Goal: Transaction & Acquisition: Purchase product/service

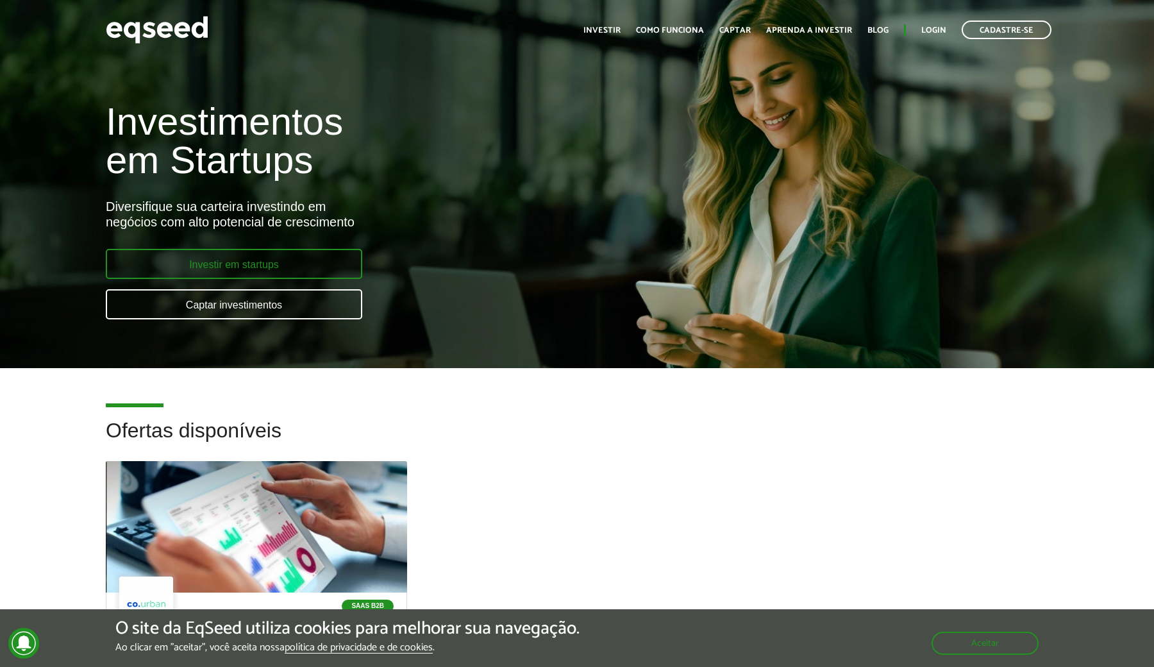
click at [325, 258] on link "Investir em startups" at bounding box center [234, 264] width 256 height 30
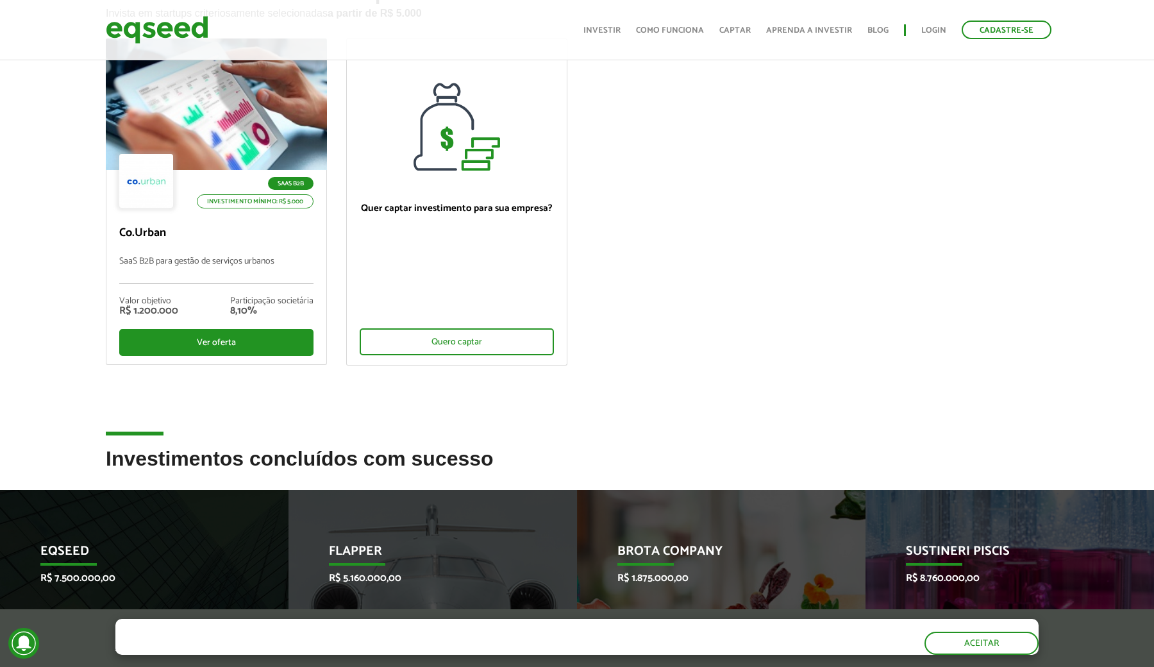
scroll to position [115, 0]
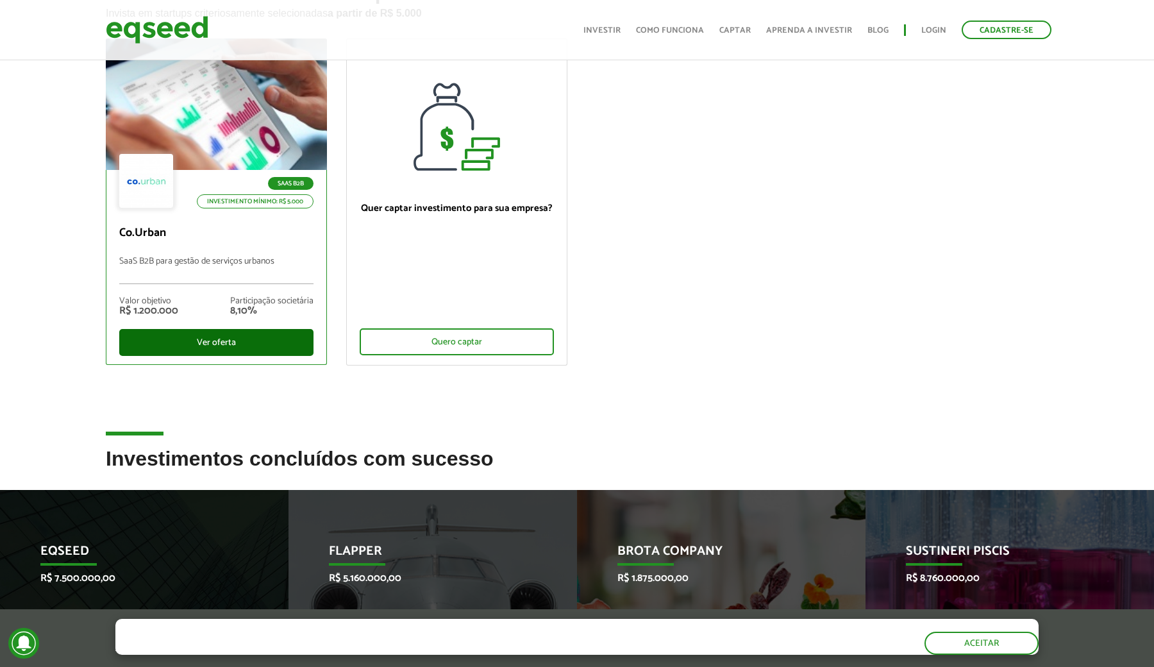
click at [270, 344] on div "Ver oferta" at bounding box center [216, 342] width 194 height 27
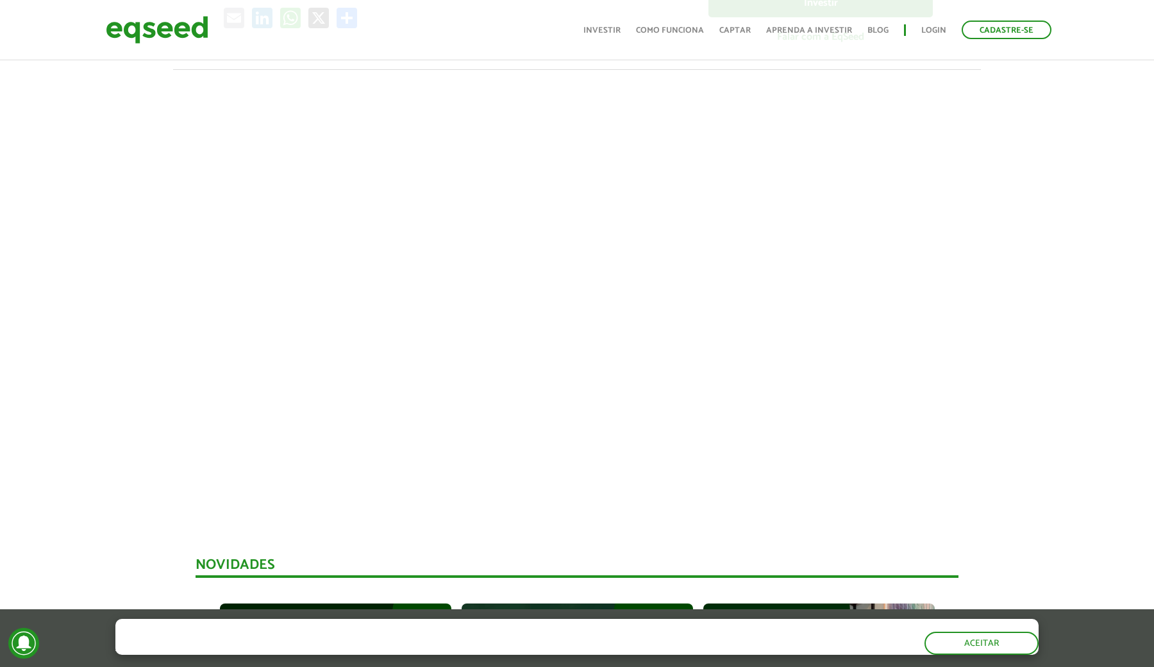
scroll to position [408, 0]
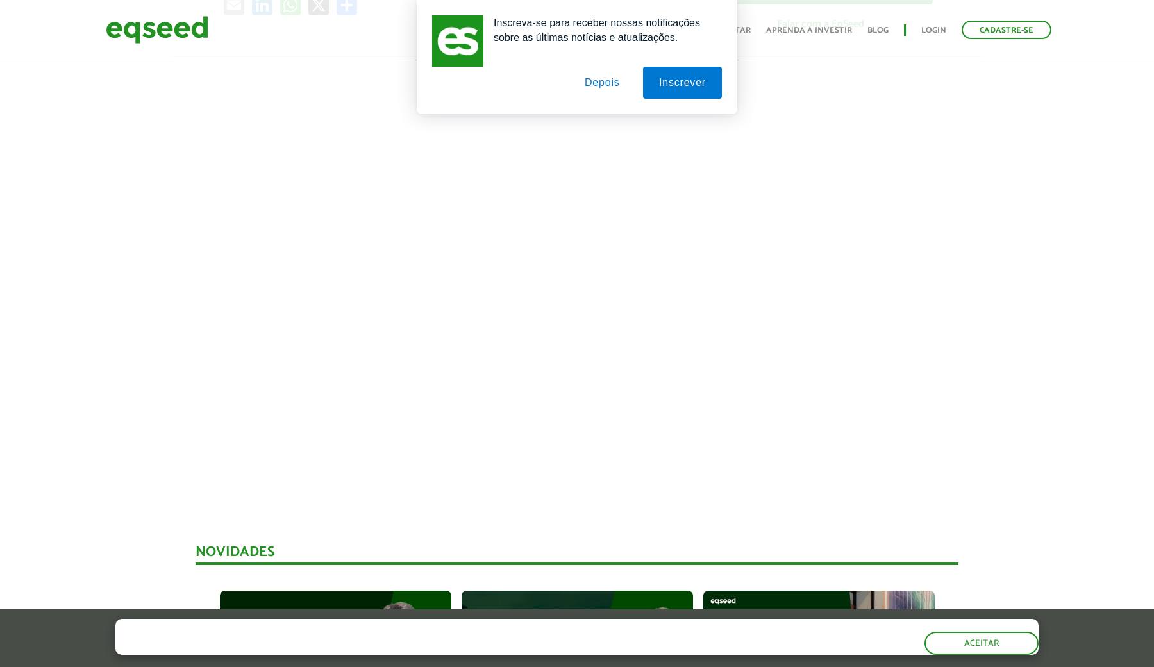
click at [602, 90] on button "Depois" at bounding box center [602, 83] width 67 height 32
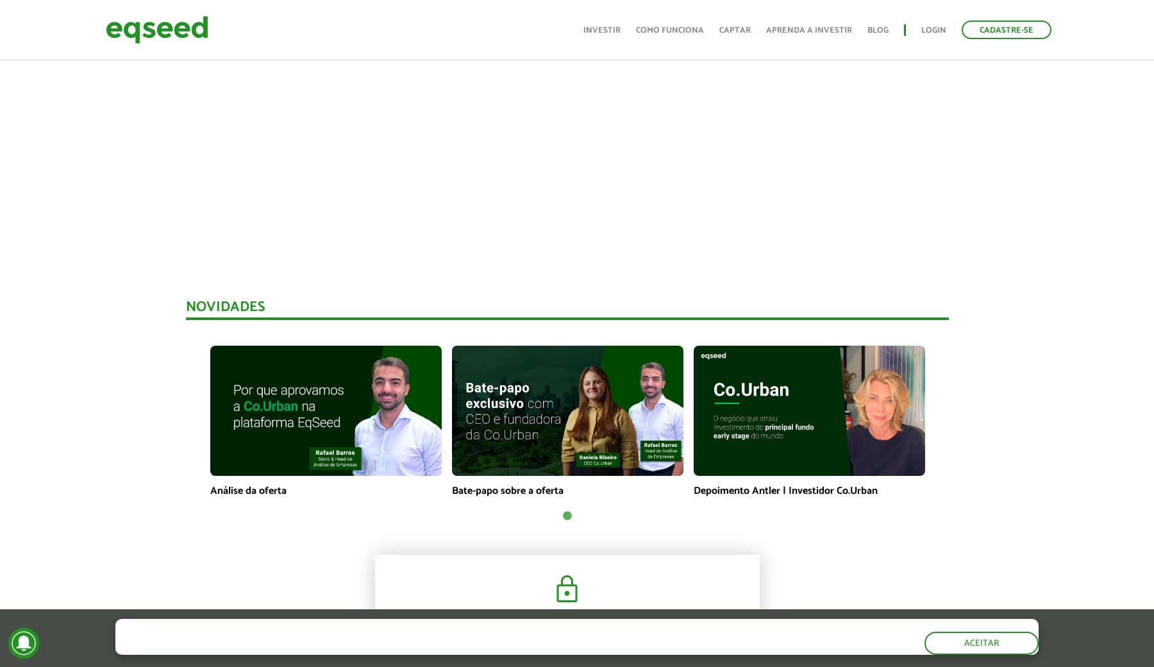
scroll to position [652, 10]
click at [774, 409] on img at bounding box center [808, 410] width 231 height 130
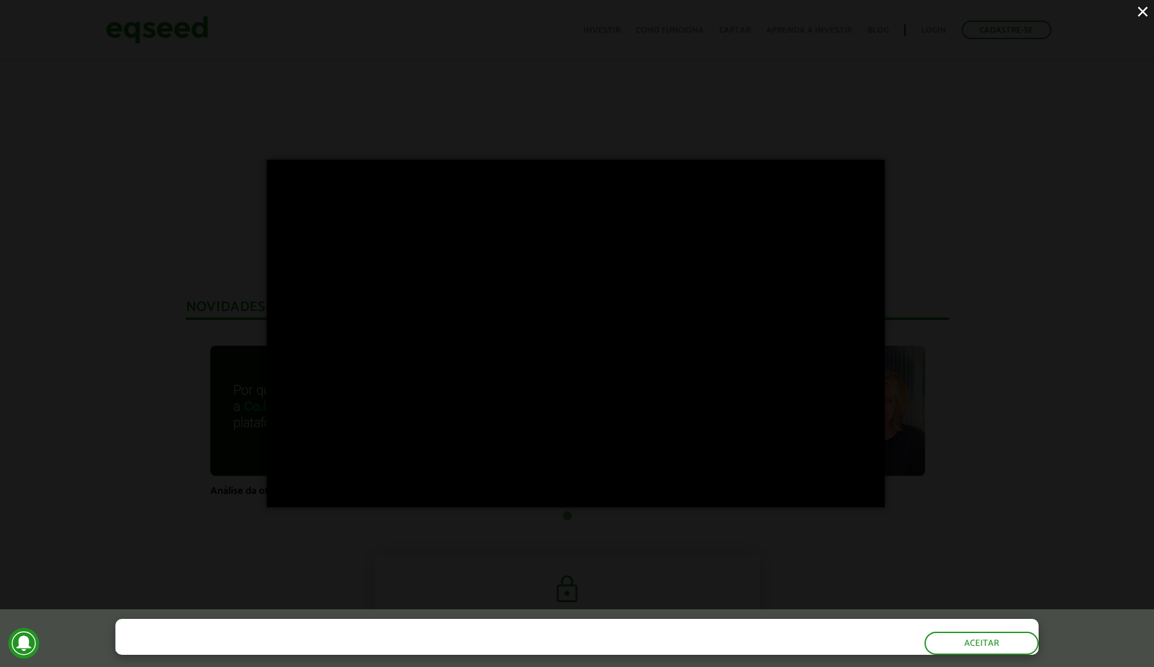
click at [479, 547] on div "×" at bounding box center [577, 333] width 1154 height 667
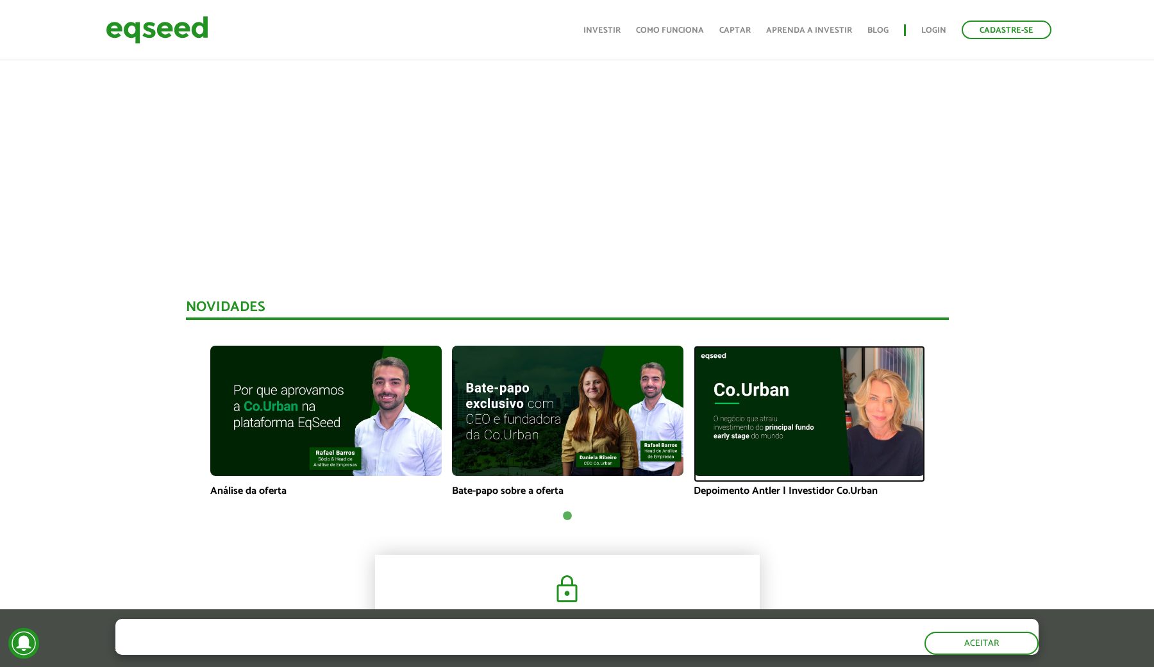
click at [775, 428] on img at bounding box center [808, 410] width 231 height 130
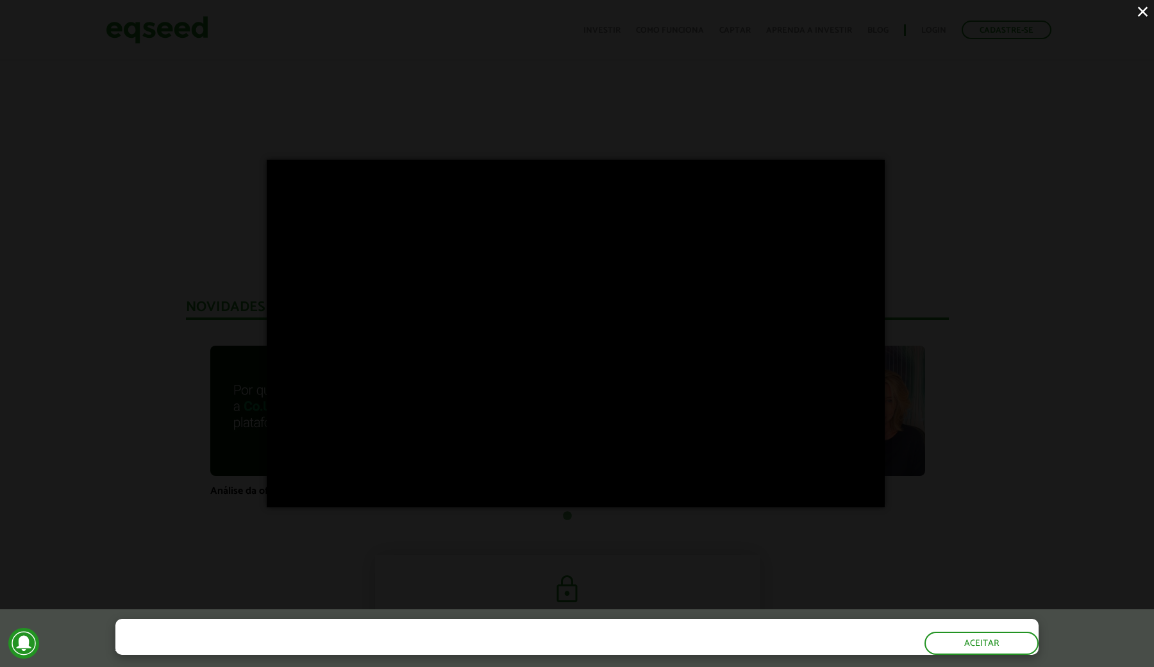
click at [1047, 278] on div "×" at bounding box center [577, 333] width 1154 height 667
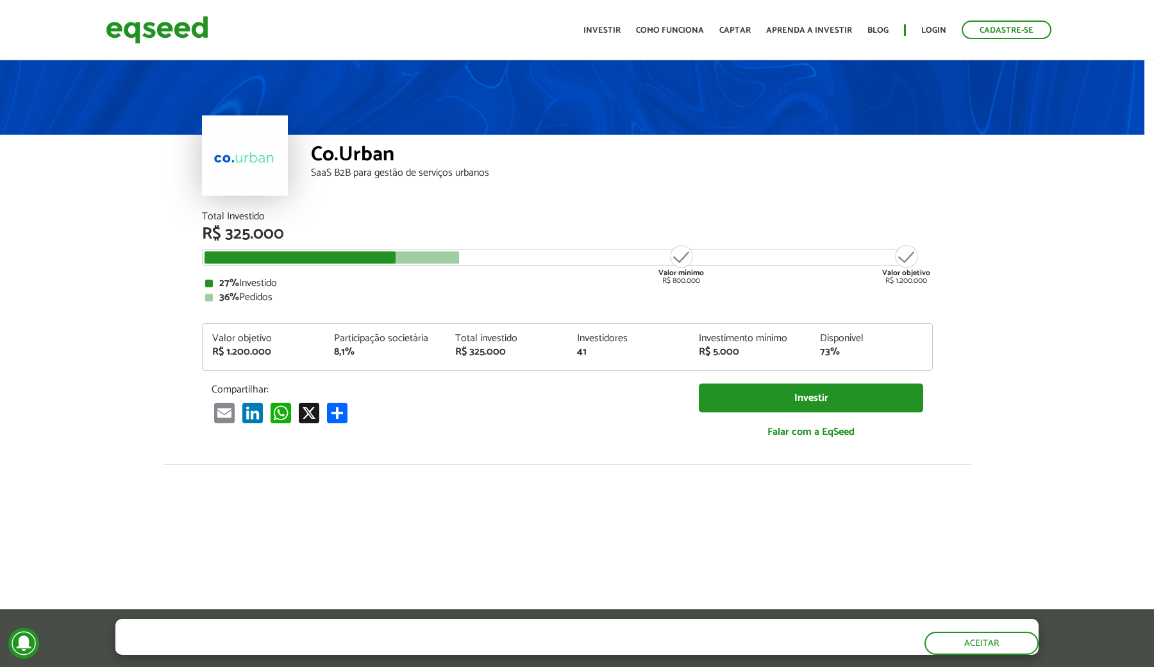
scroll to position [0, 10]
click at [737, 391] on link "Investir" at bounding box center [811, 397] width 224 height 29
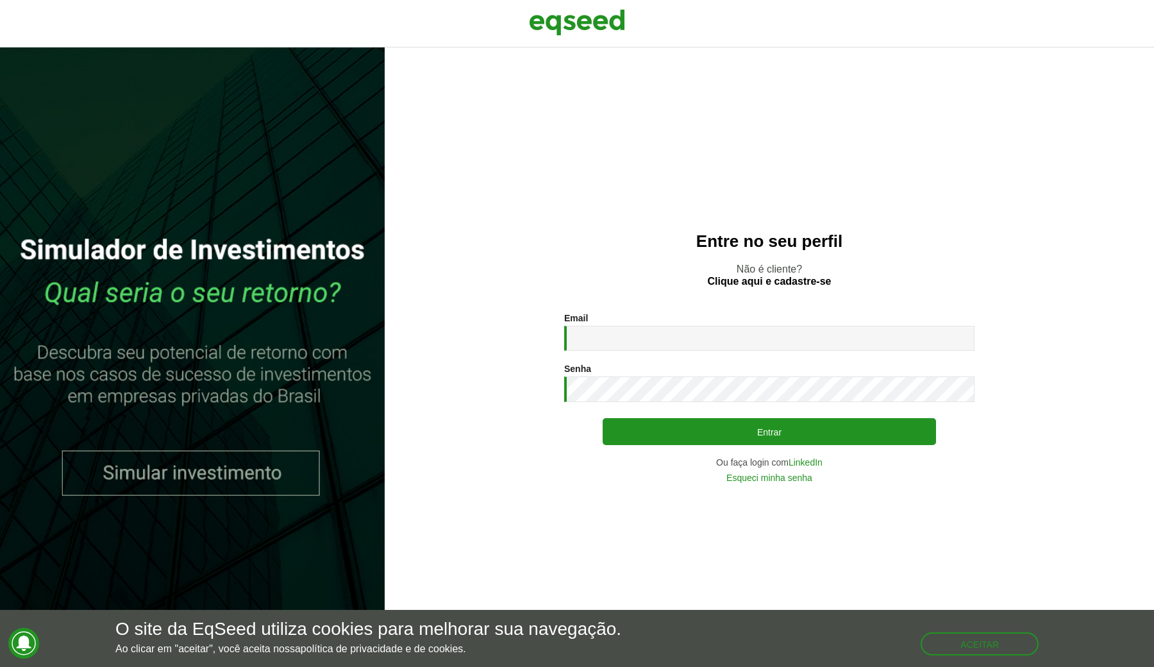
click at [550, 19] on img at bounding box center [577, 22] width 96 height 32
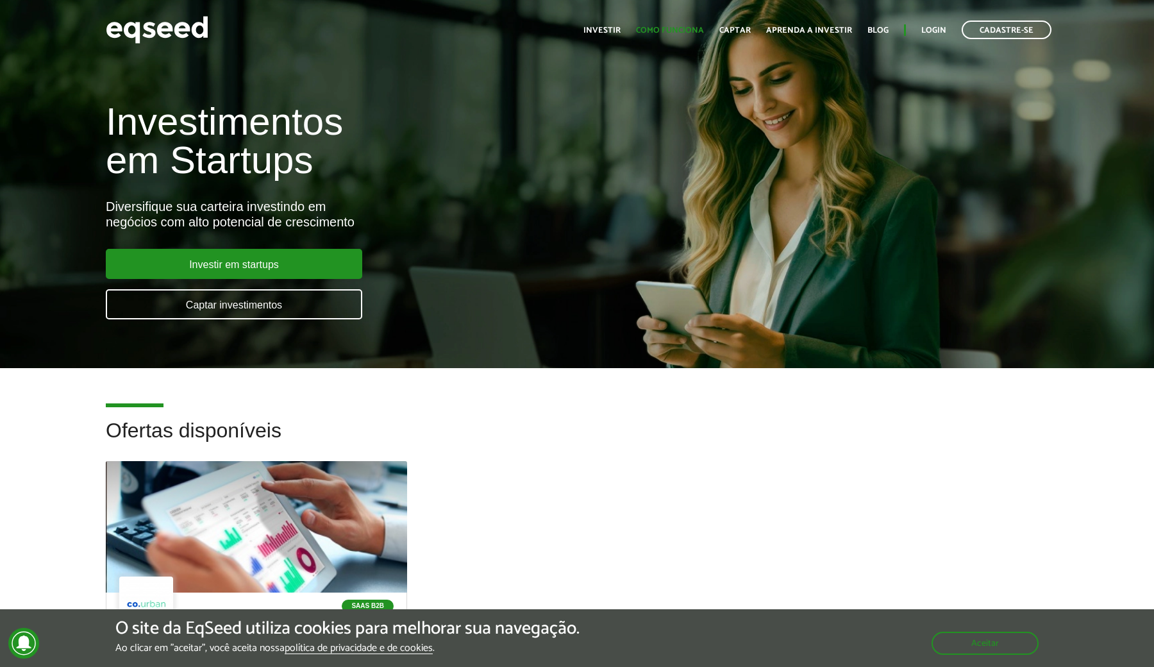
click at [654, 29] on link "Como funciona" at bounding box center [670, 30] width 68 height 8
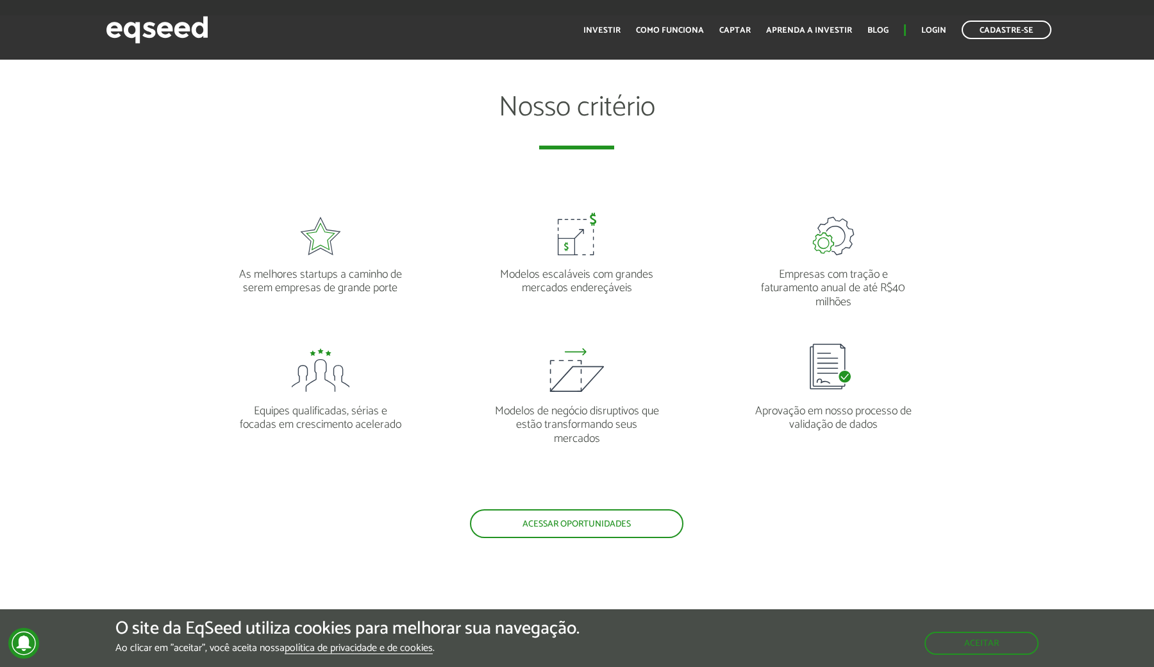
scroll to position [1118, 0]
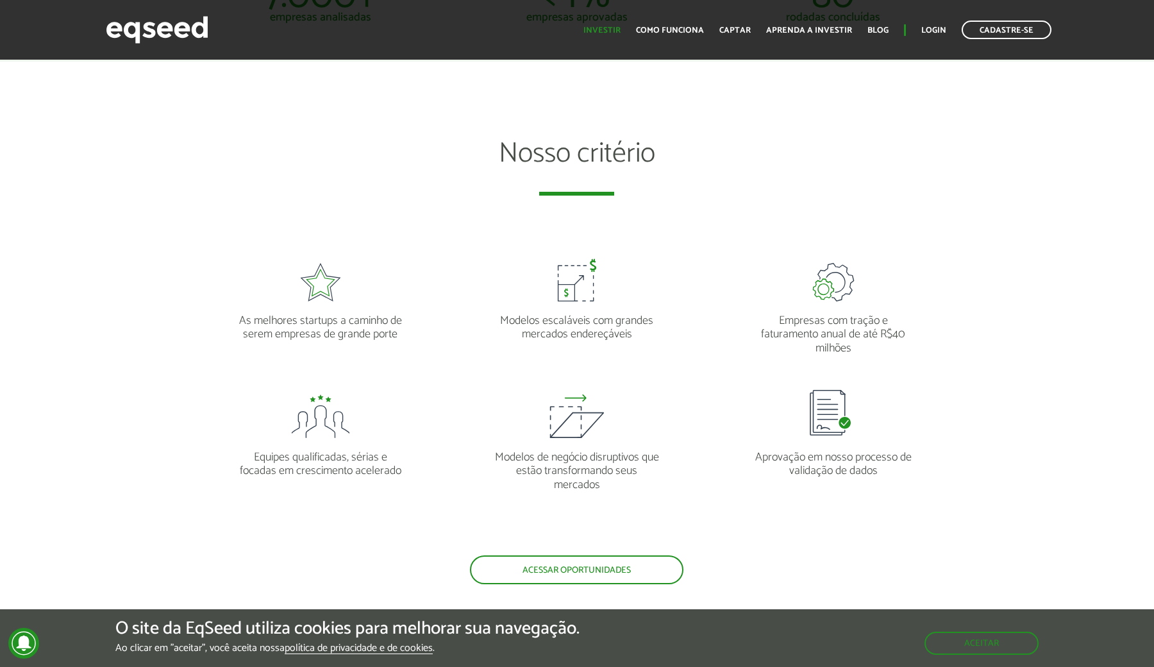
click at [620, 31] on link "Investir" at bounding box center [601, 30] width 37 height 8
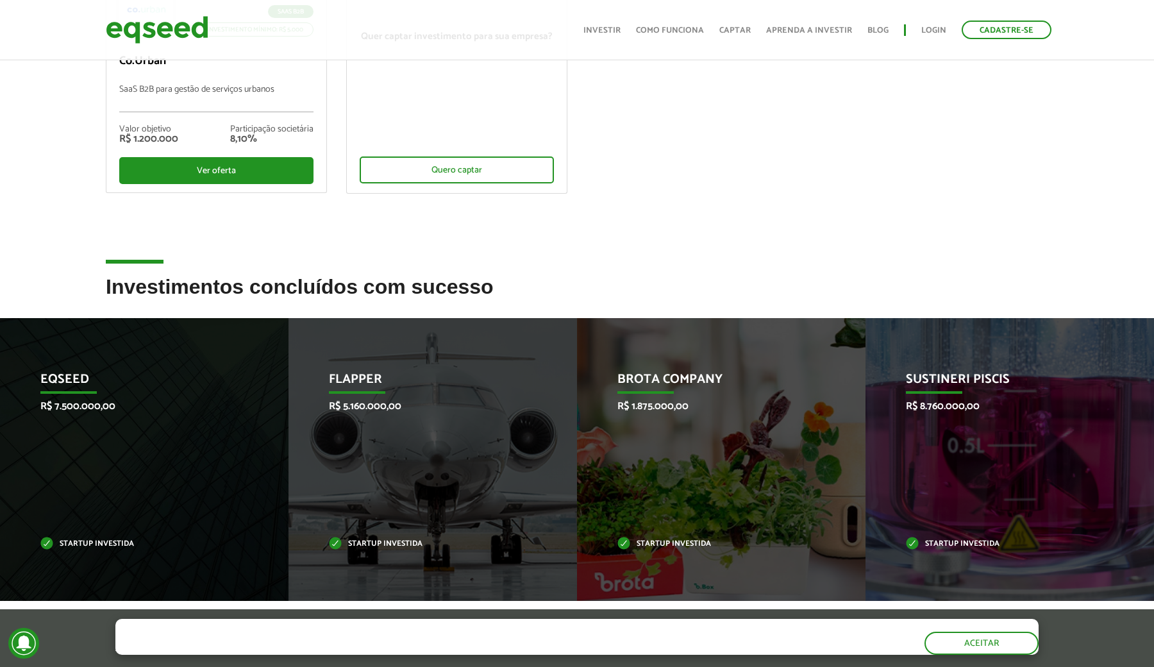
scroll to position [377, 0]
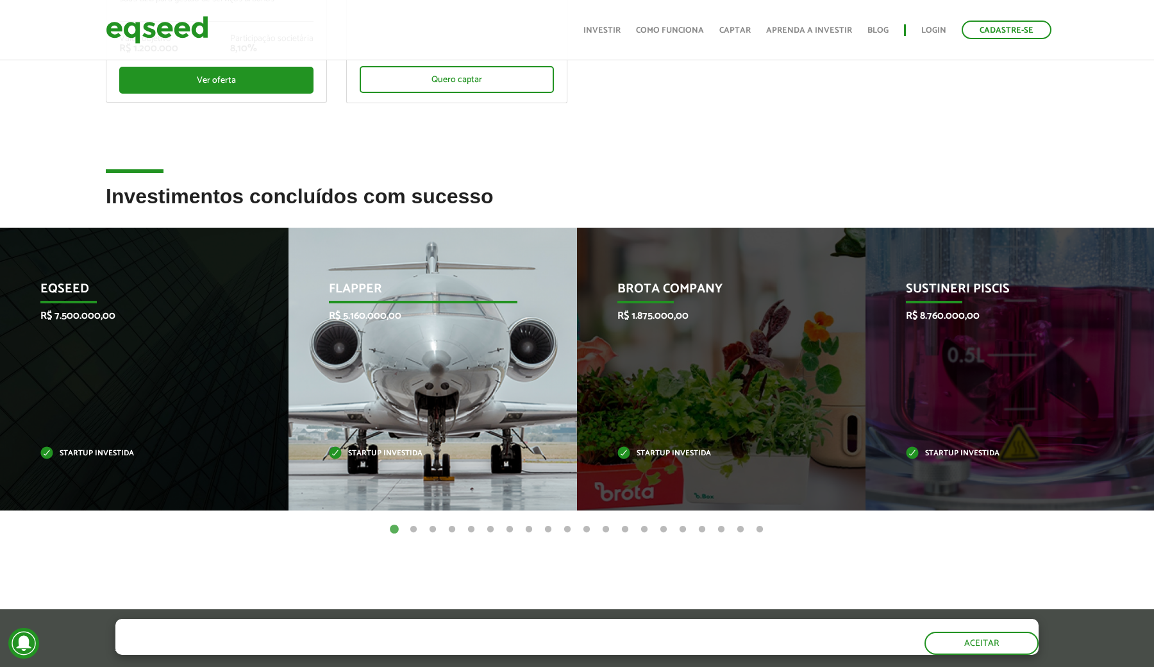
click at [411, 281] on p "Flapper" at bounding box center [423, 292] width 188 height 22
click at [362, 303] on div "Flapper R$ 5.160.000,00 Startup investida" at bounding box center [422, 369] width 269 height 283
click at [365, 452] on p "Startup investida" at bounding box center [423, 453] width 188 height 7
click at [378, 345] on div "Flapper R$ 5.160.000,00 Startup investida" at bounding box center [422, 369] width 269 height 283
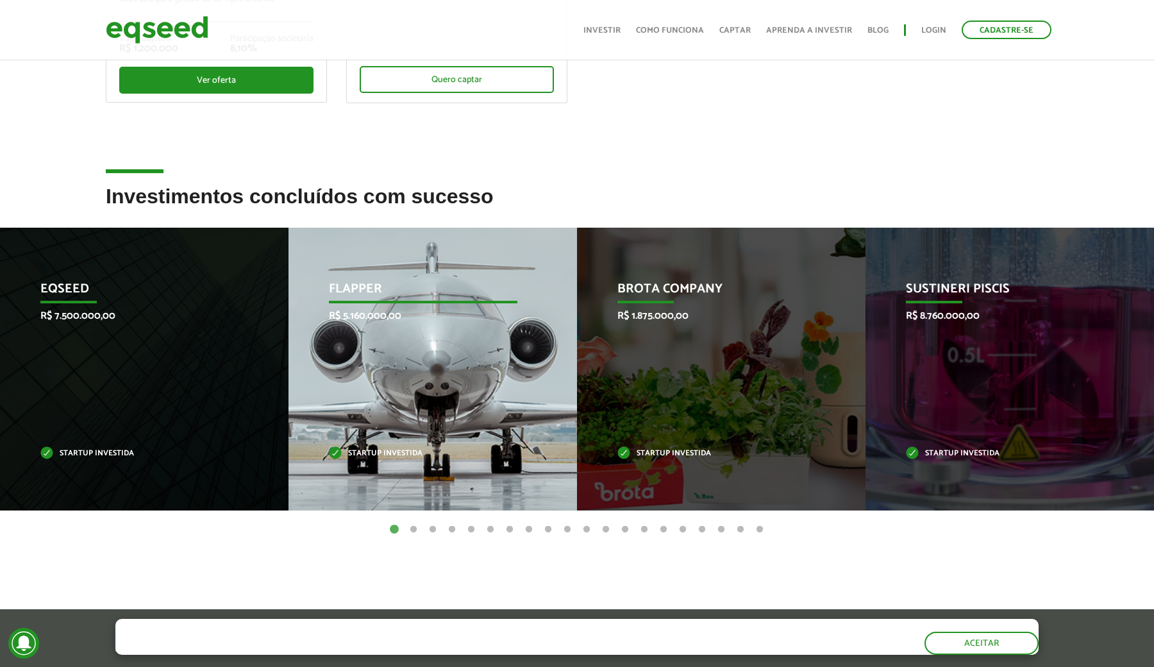
click at [378, 345] on div "Flapper R$ 5.160.000,00 Startup investida" at bounding box center [422, 369] width 269 height 283
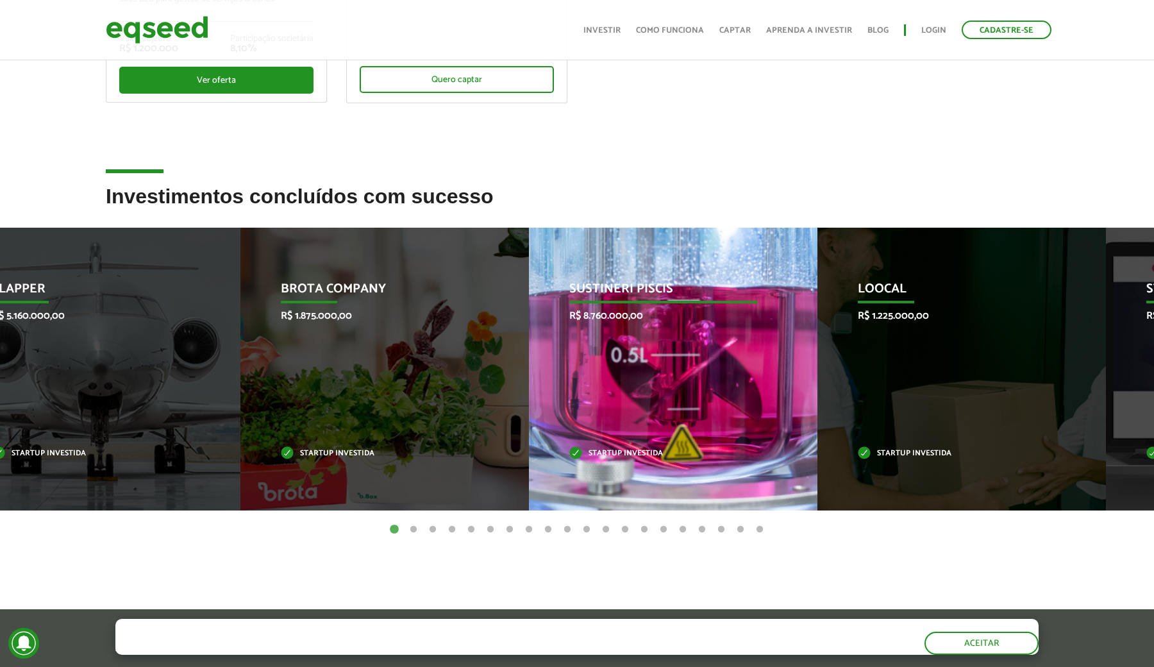
drag, startPoint x: 1013, startPoint y: 286, endPoint x: 633, endPoint y: 341, distance: 383.3
click at [633, 341] on div "Sustineri Piscis R$ 8.760.000,00 Startup investida" at bounding box center [663, 369] width 269 height 283
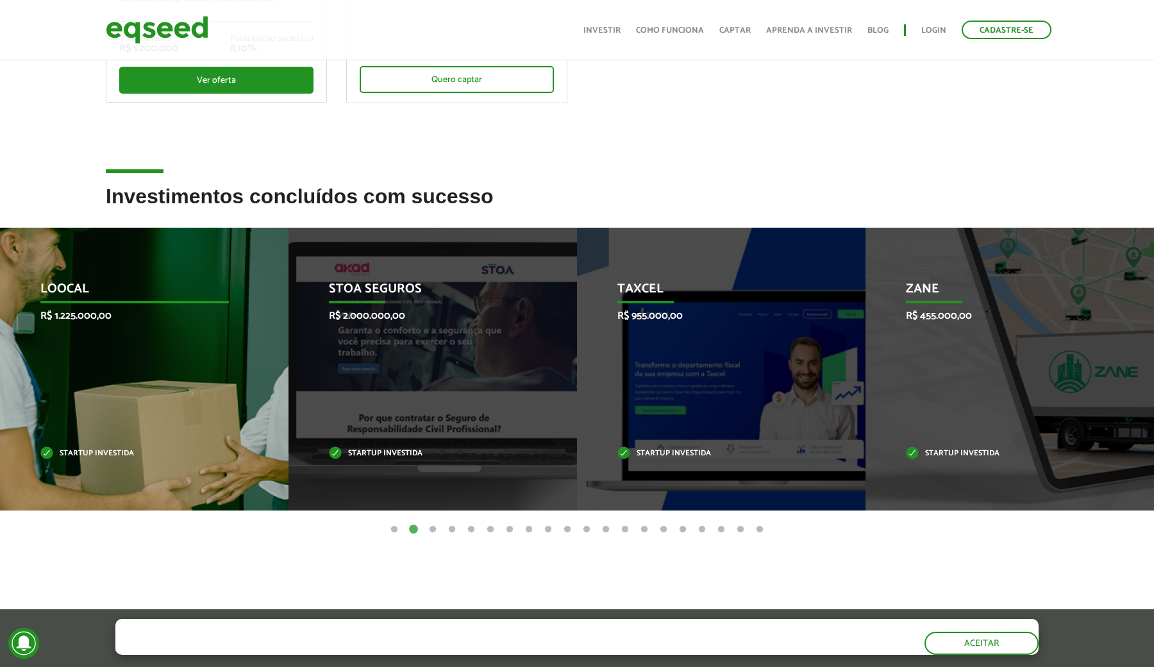
drag, startPoint x: 222, startPoint y: 409, endPoint x: 677, endPoint y: 420, distance: 454.6
click at [269, 416] on div "Loocal R$ 1.225.000,00 Startup investida" at bounding box center [134, 369] width 269 height 283
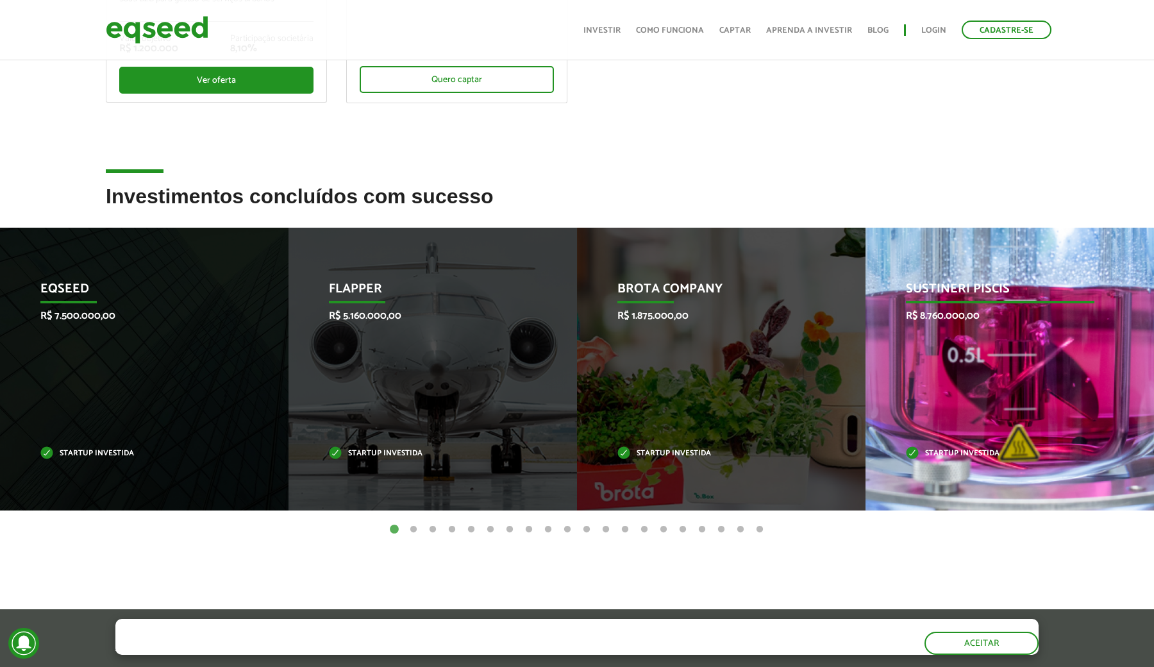
click at [1030, 312] on p "R$ 8.760.000,00" at bounding box center [1000, 316] width 188 height 12
click at [907, 288] on p "Sustineri Piscis" at bounding box center [1000, 292] width 188 height 22
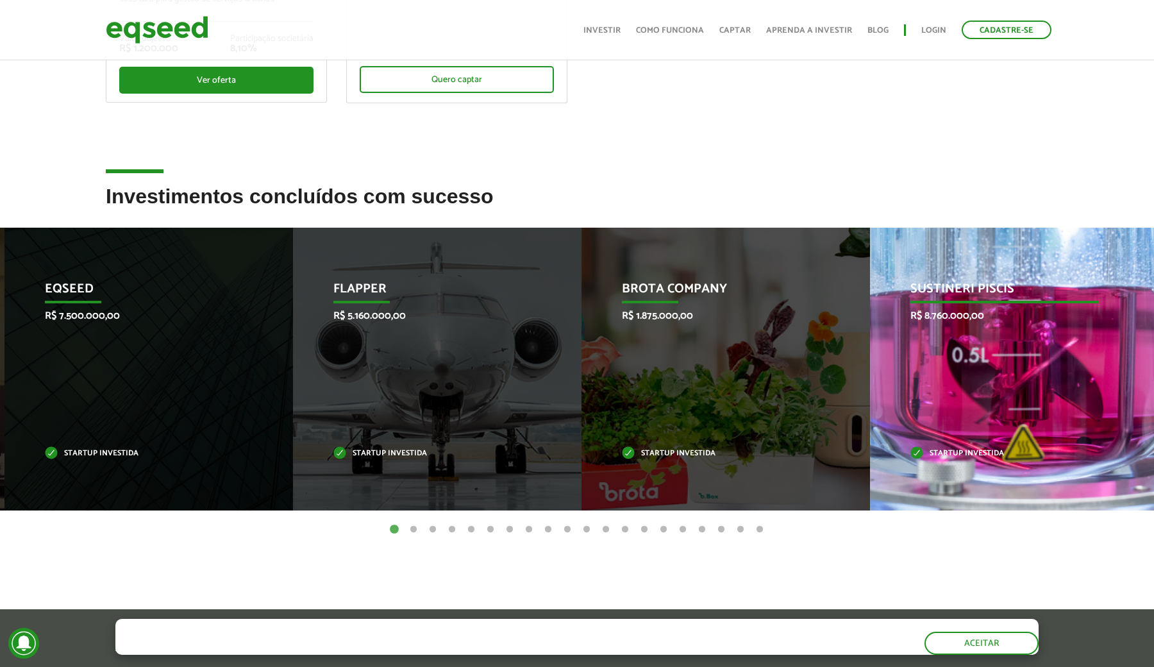
drag, startPoint x: 907, startPoint y: 288, endPoint x: 917, endPoint y: 288, distance: 10.3
click at [917, 288] on p "Sustineri Piscis" at bounding box center [1004, 292] width 188 height 22
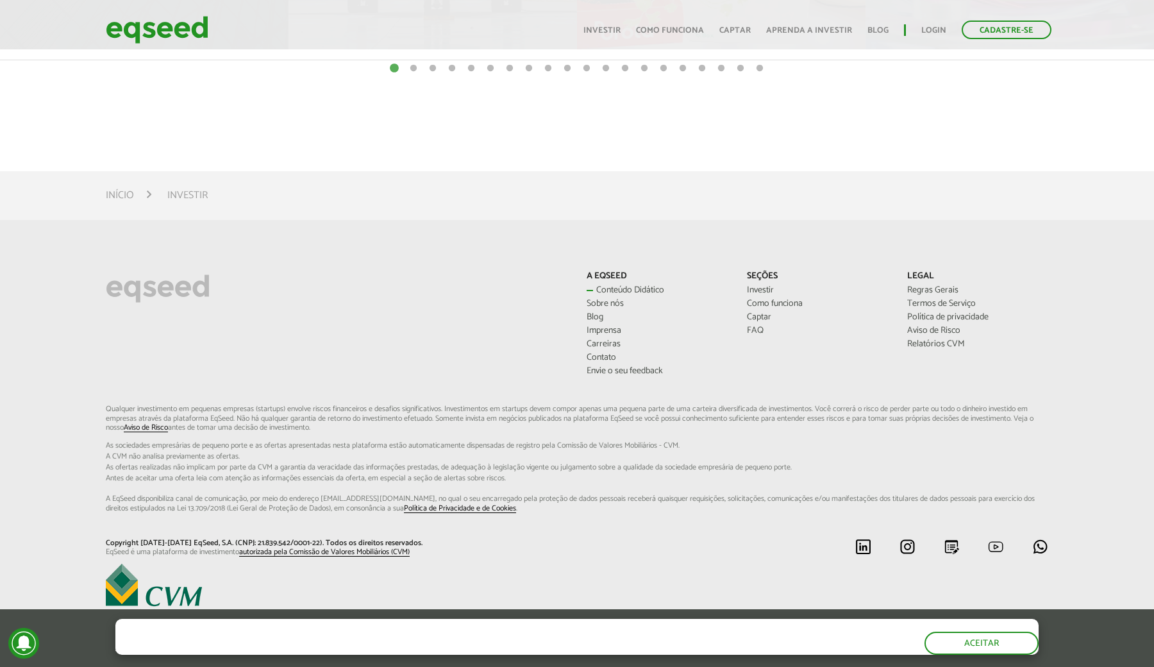
scroll to position [837, 0]
click at [629, 290] on link "Conteúdo Didático" at bounding box center [656, 290] width 141 height 9
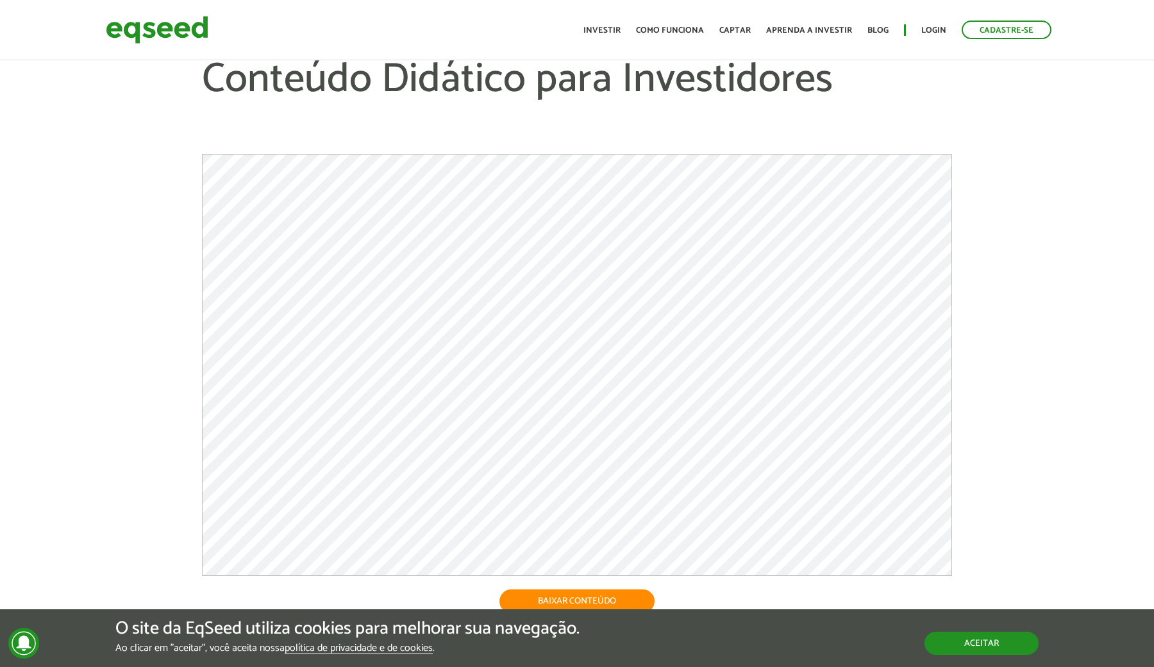
click at [1018, 654] on button "Aceitar" at bounding box center [981, 642] width 114 height 23
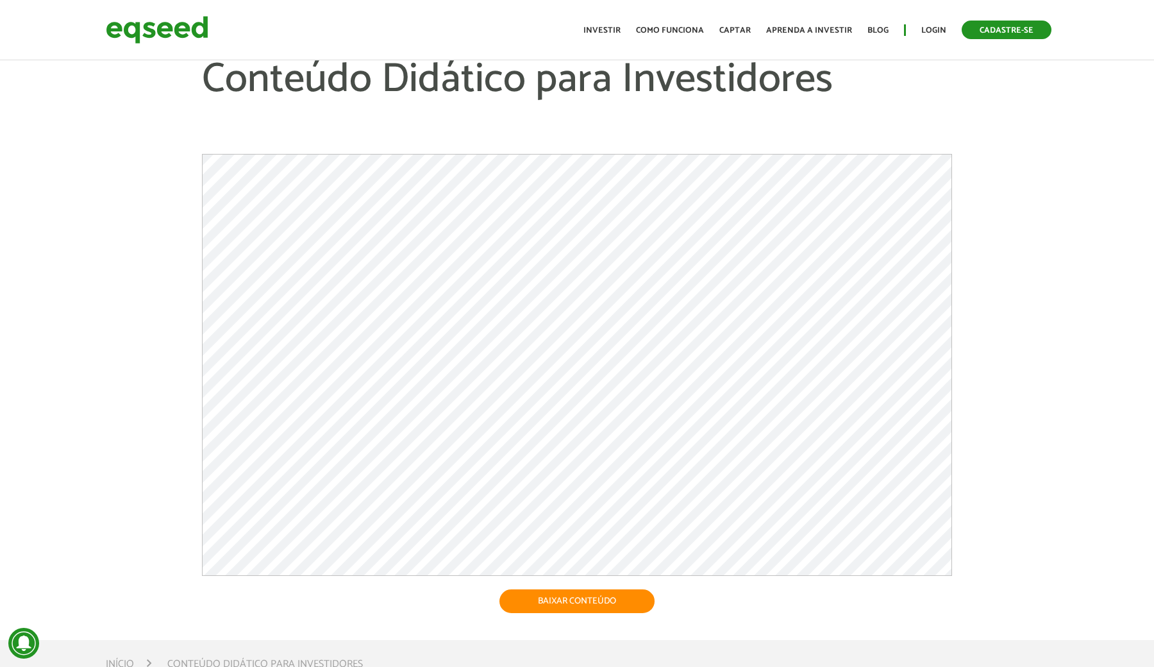
click at [1017, 31] on link "Cadastre-se" at bounding box center [1006, 30] width 90 height 19
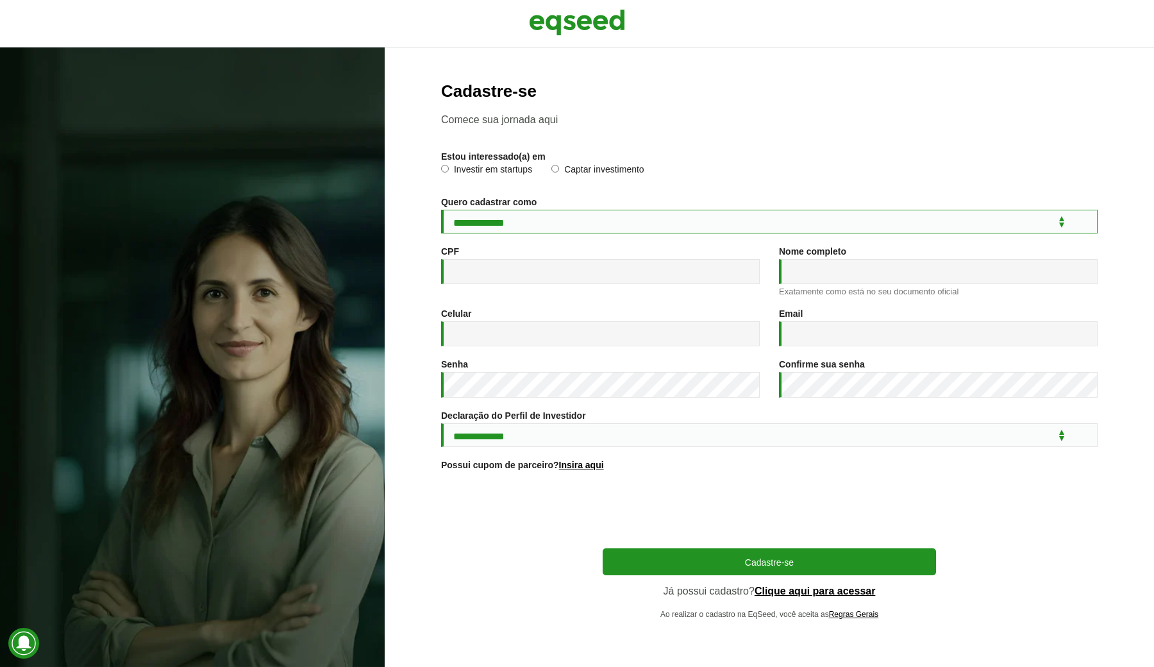
select select "***"
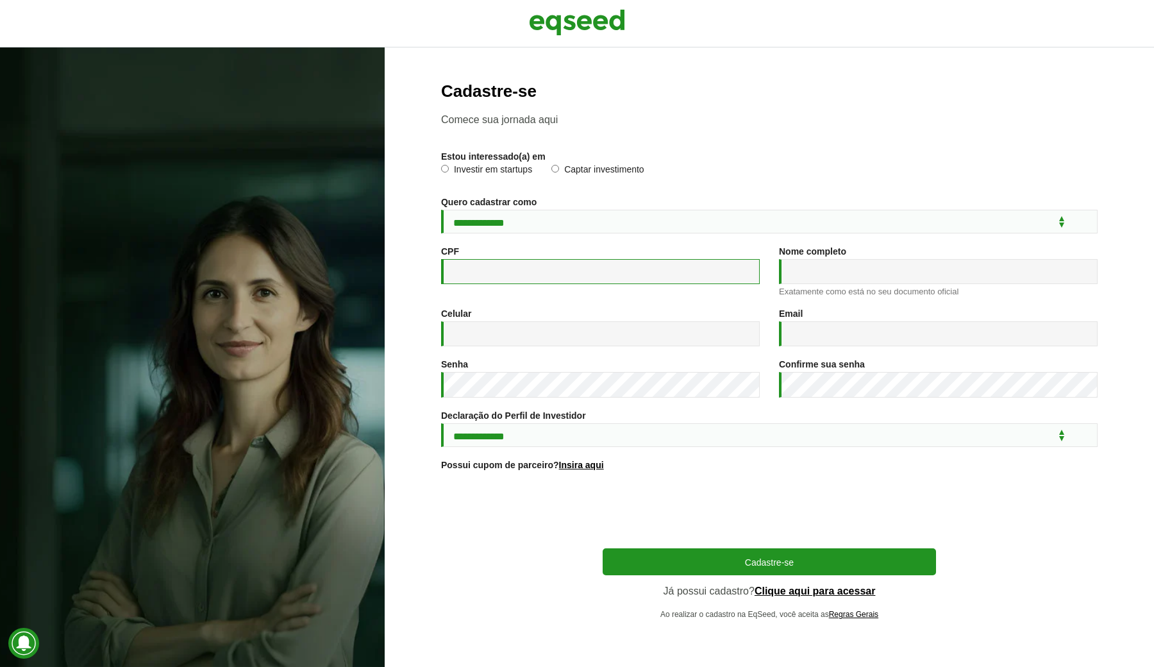
click at [465, 272] on input "CPF *" at bounding box center [600, 271] width 319 height 25
type input "**********"
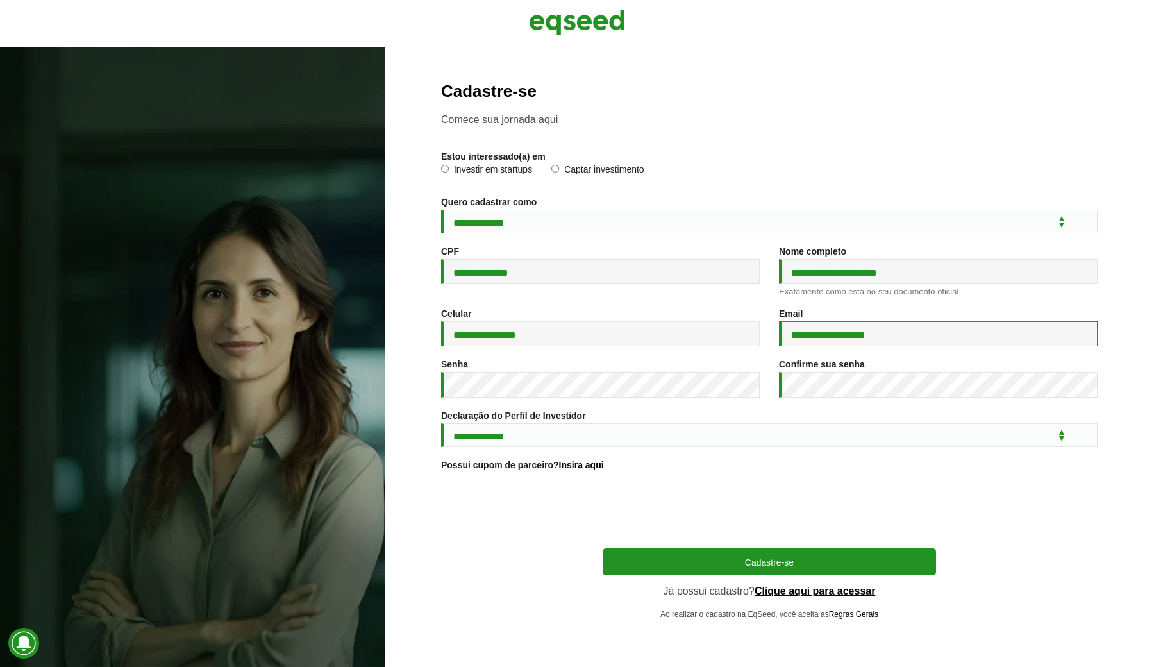
type input "**********"
click at [785, 415] on div "**********" at bounding box center [769, 428] width 656 height 37
select select "***"
click at [581, 467] on link "Insira aqui" at bounding box center [581, 464] width 45 height 9
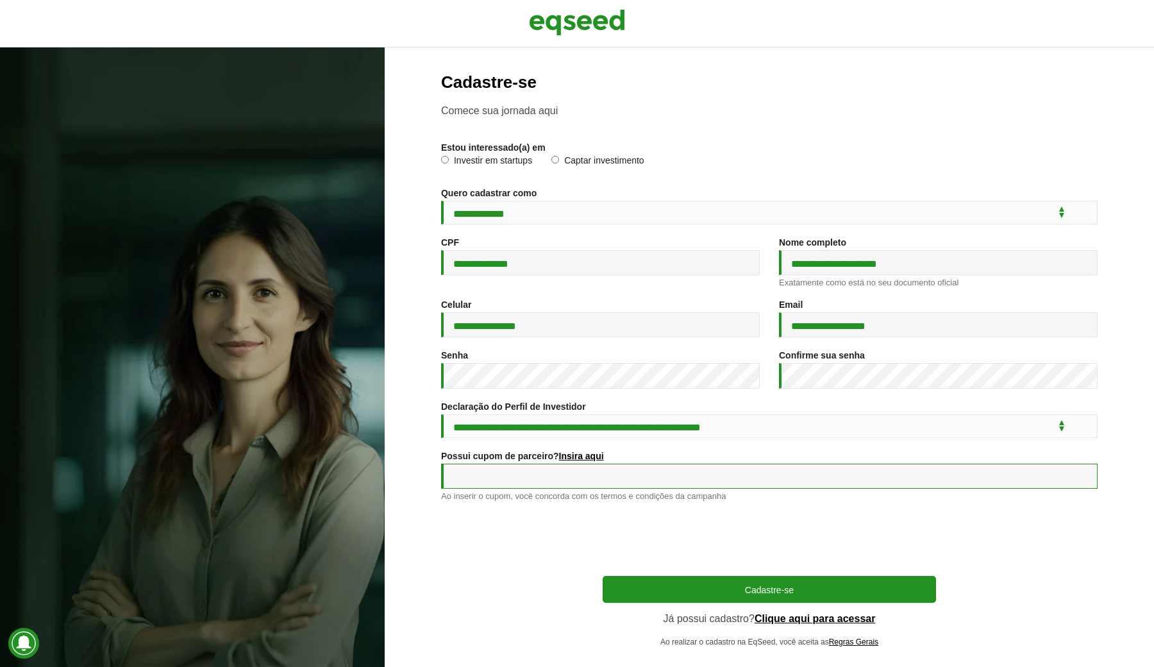
click at [568, 479] on input "Possui cupom de parceiro? Insira aqui" at bounding box center [769, 475] width 656 height 25
paste input "*"
type input "*"
type input "**********"
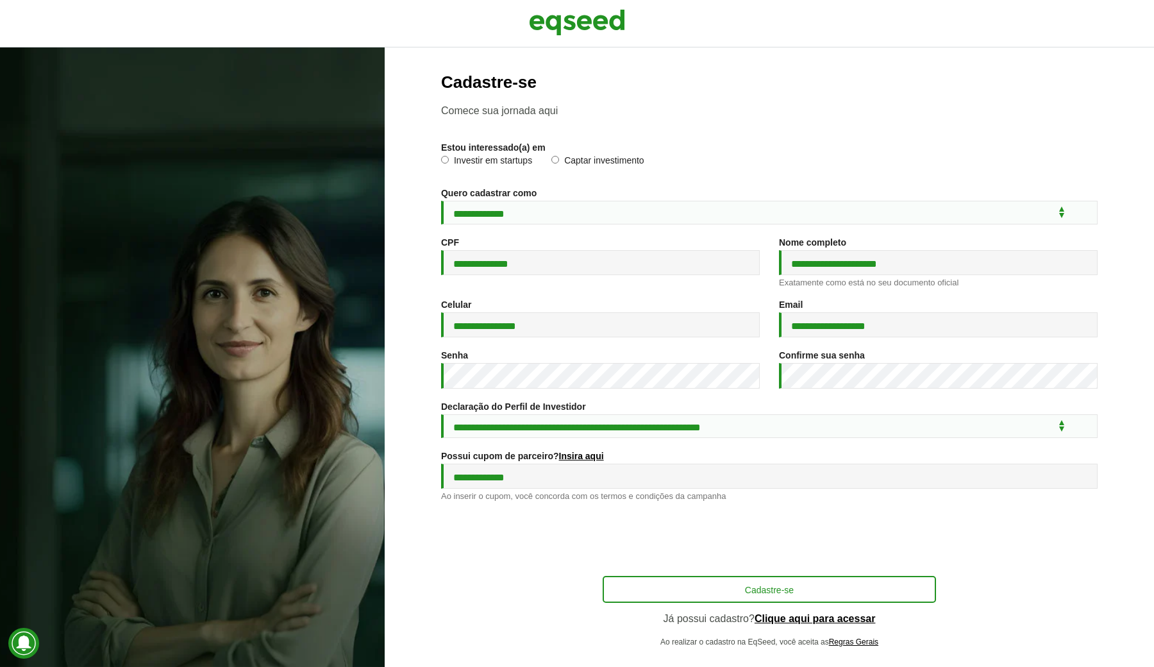
click at [661, 595] on button "Cadastre-se" at bounding box center [768, 589] width 333 height 27
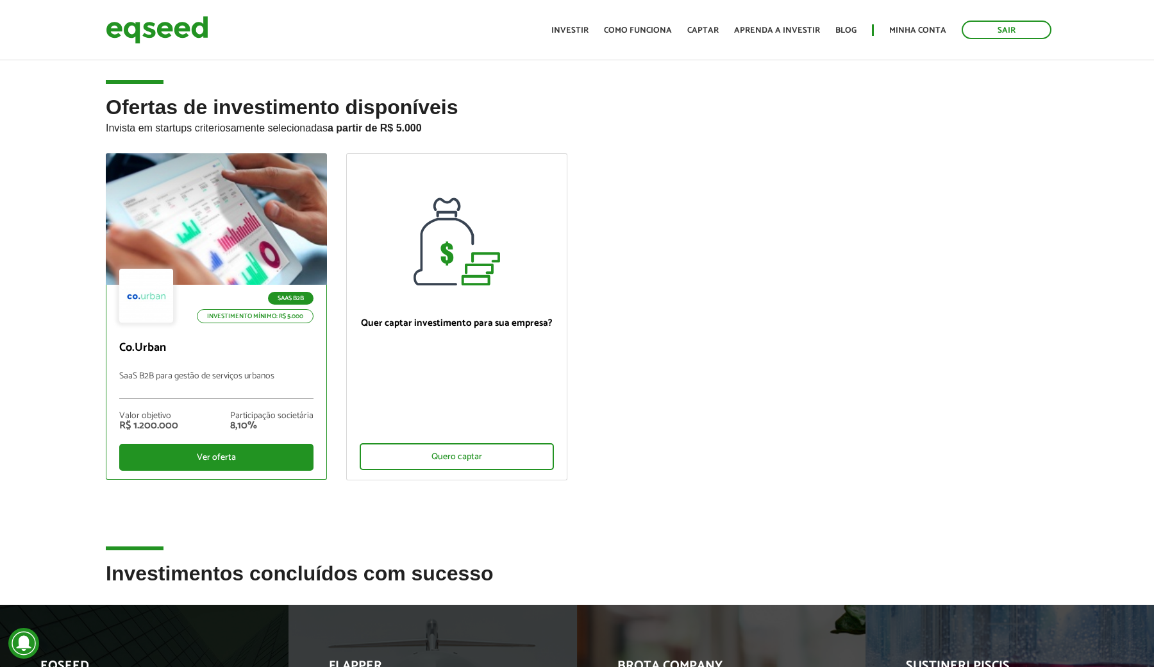
click at [247, 285] on div "SaaS B2B Investimento mínimo: R$ 5.000" at bounding box center [216, 297] width 194 height 56
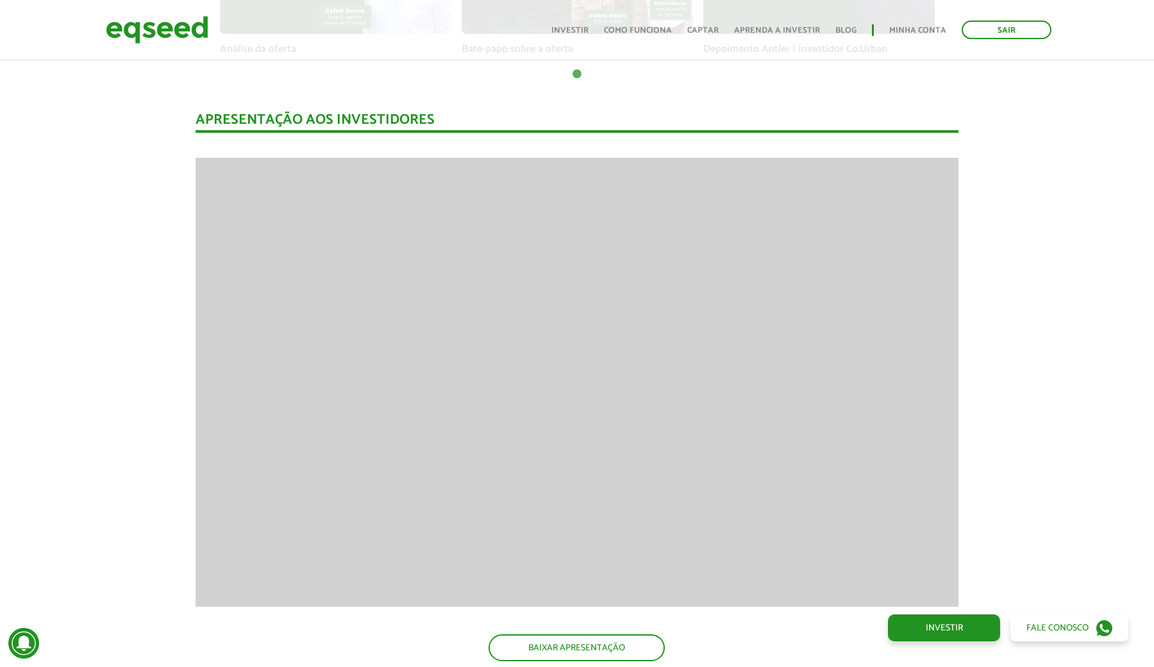
scroll to position [1109, 0]
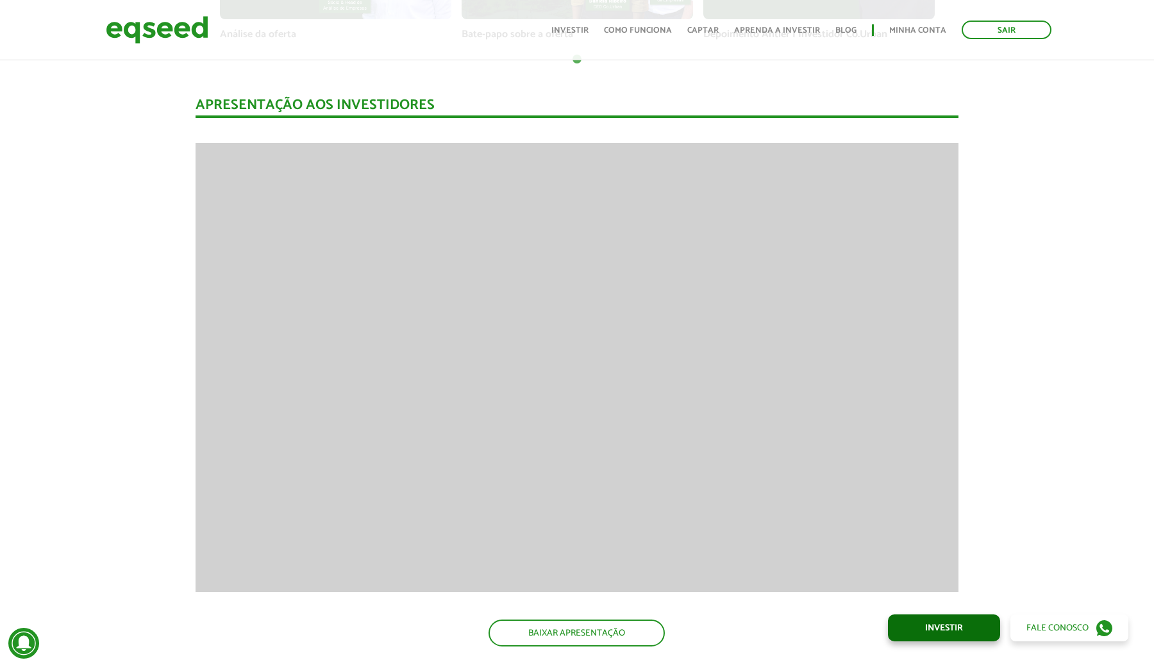
click at [963, 622] on link "Investir" at bounding box center [944, 627] width 112 height 27
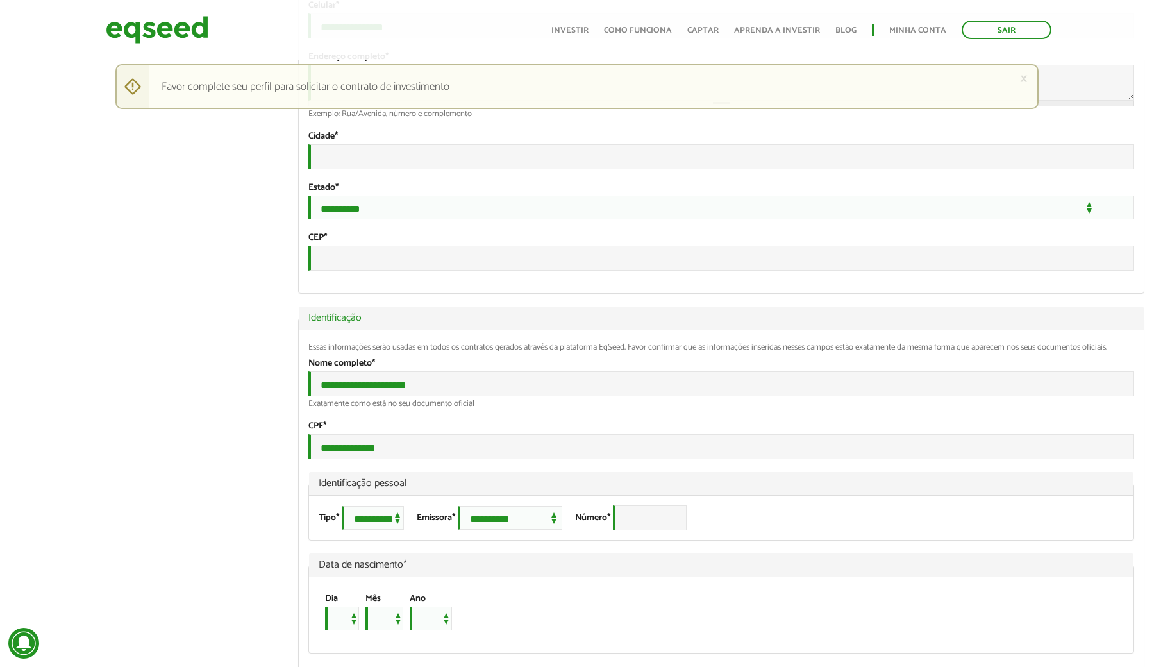
scroll to position [698, 0]
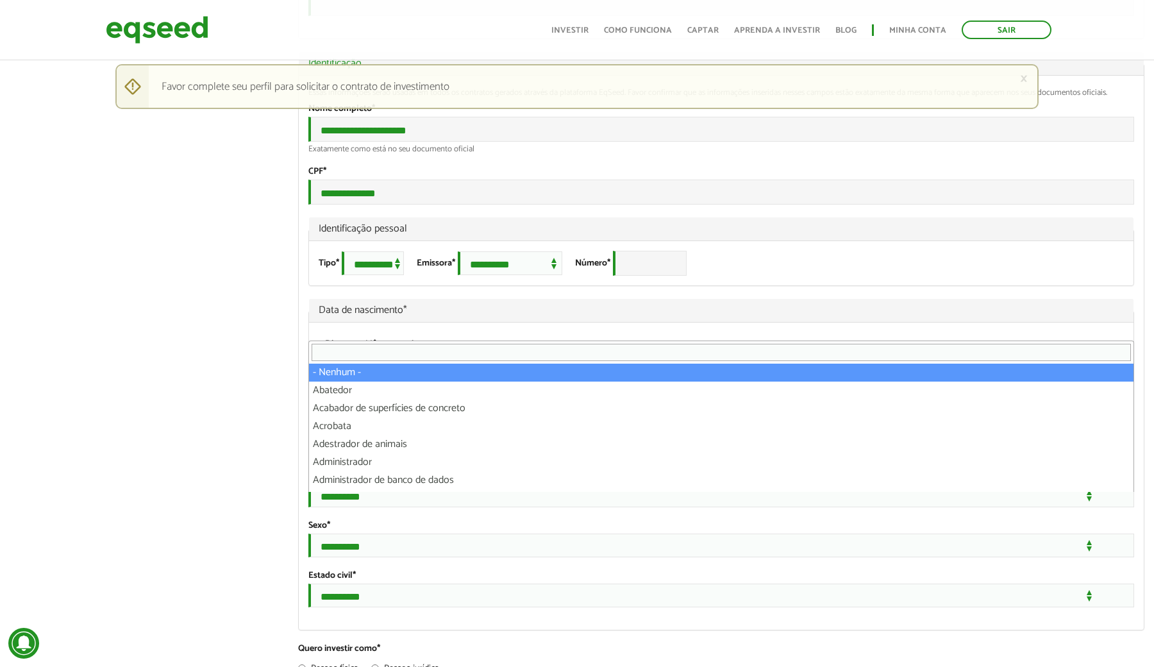
click at [322, 457] on span "- Nenhum -" at bounding box center [721, 441] width 826 height 32
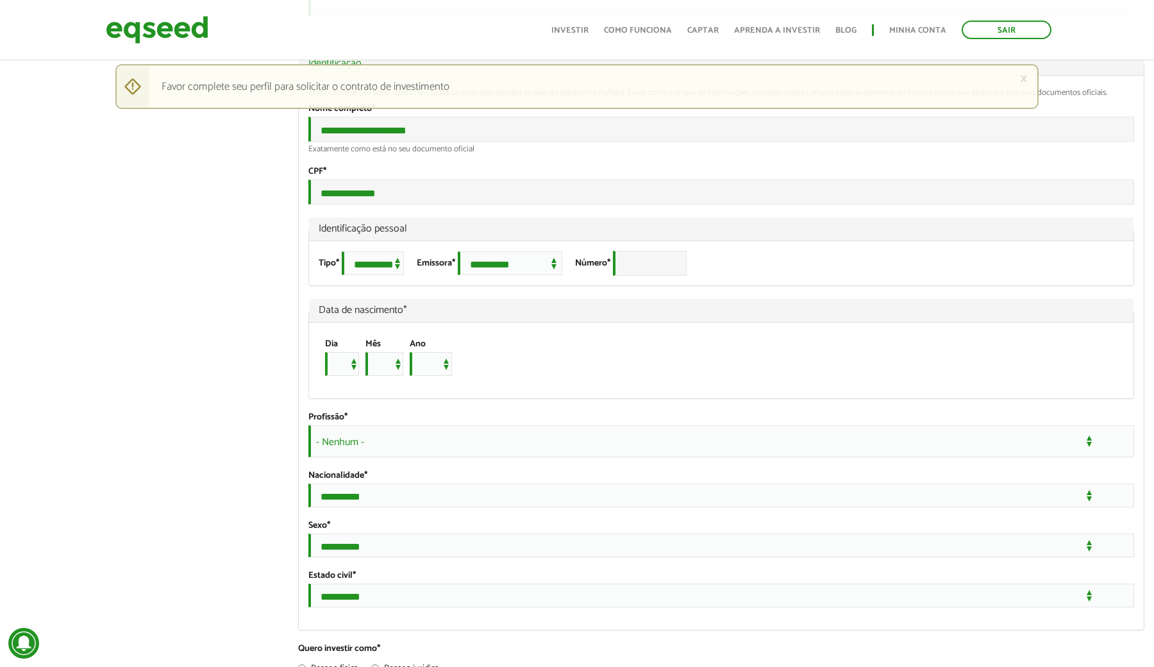
click at [219, 443] on div "**********" at bounding box center [577, 585] width 1154 height 2425
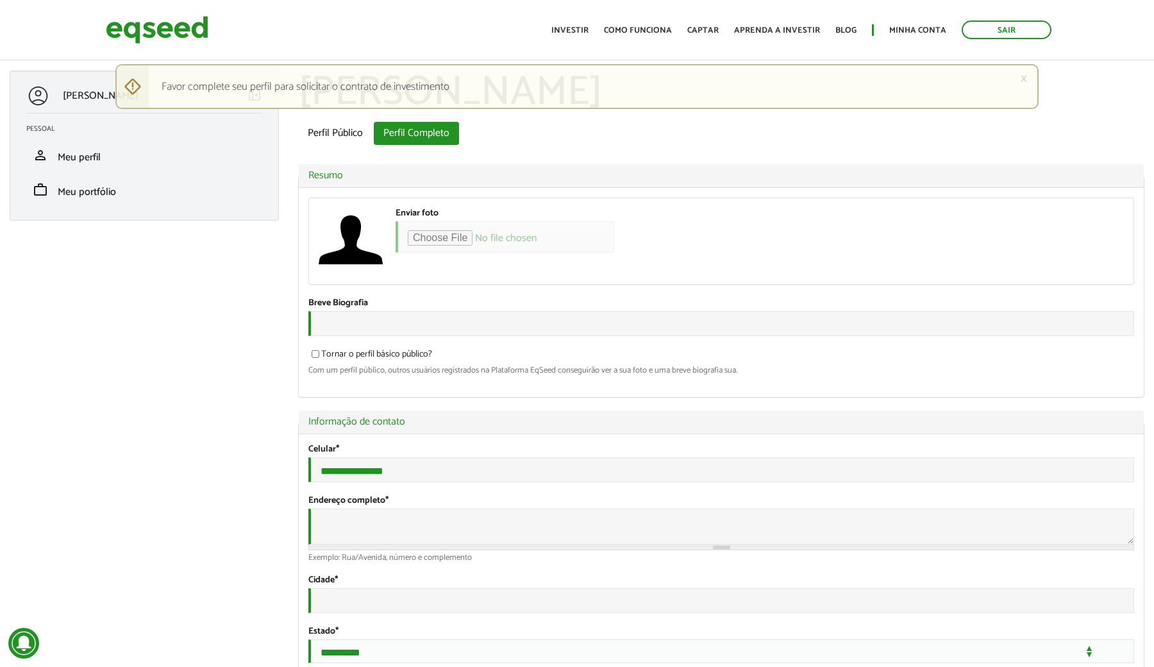
scroll to position [0, 0]
click at [340, 137] on link "Perfil Público" at bounding box center [335, 133] width 74 height 23
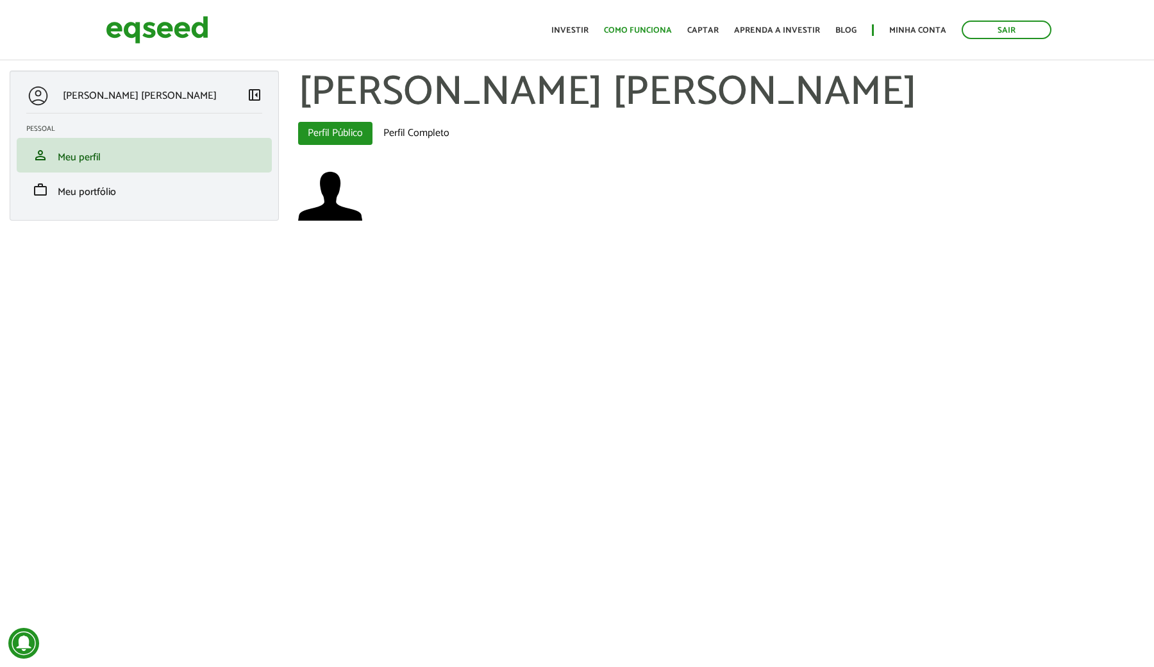
click at [635, 28] on link "Como funciona" at bounding box center [638, 30] width 68 height 8
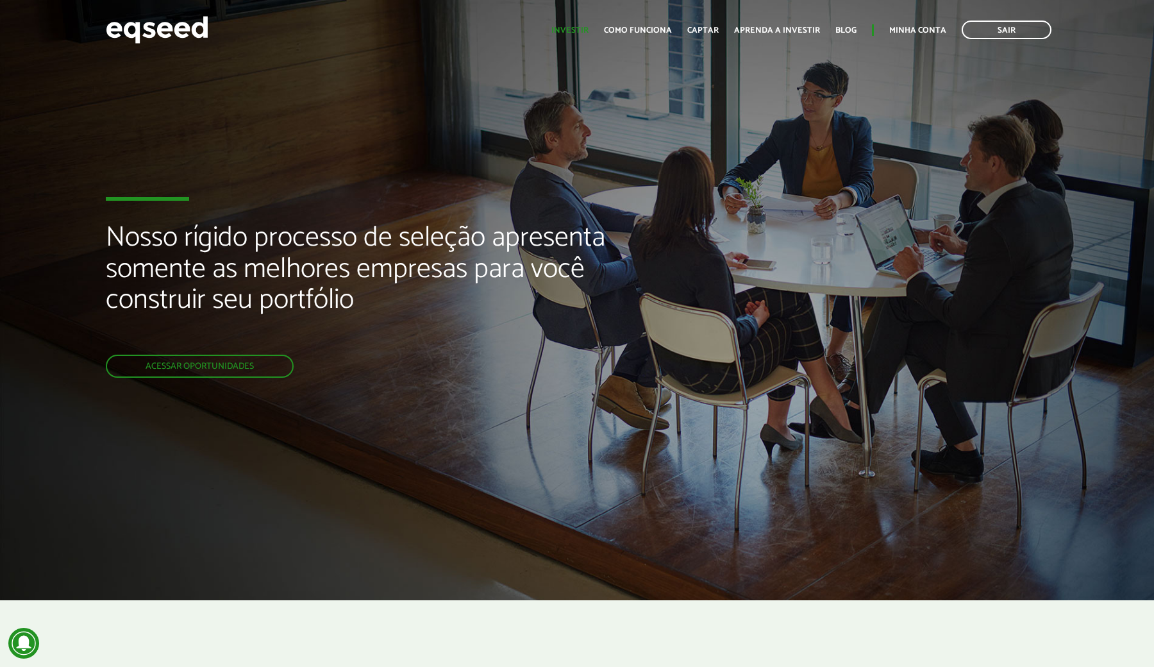
click at [582, 35] on link "Investir" at bounding box center [569, 30] width 37 height 8
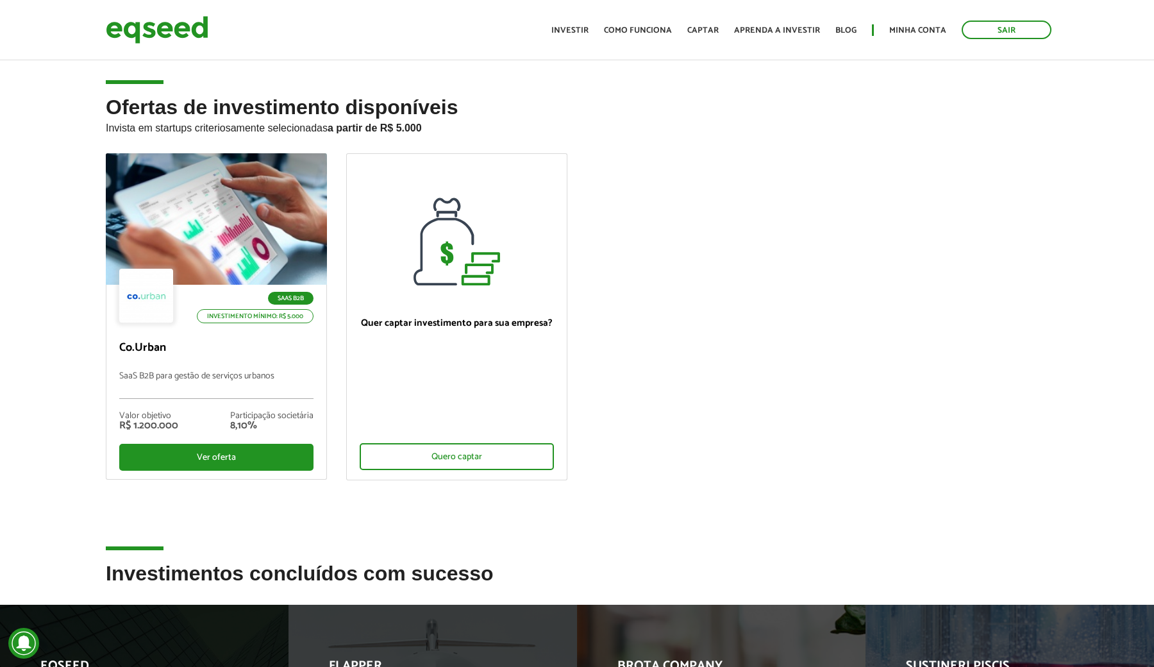
click at [661, 30] on link "Como funciona" at bounding box center [638, 30] width 68 height 8
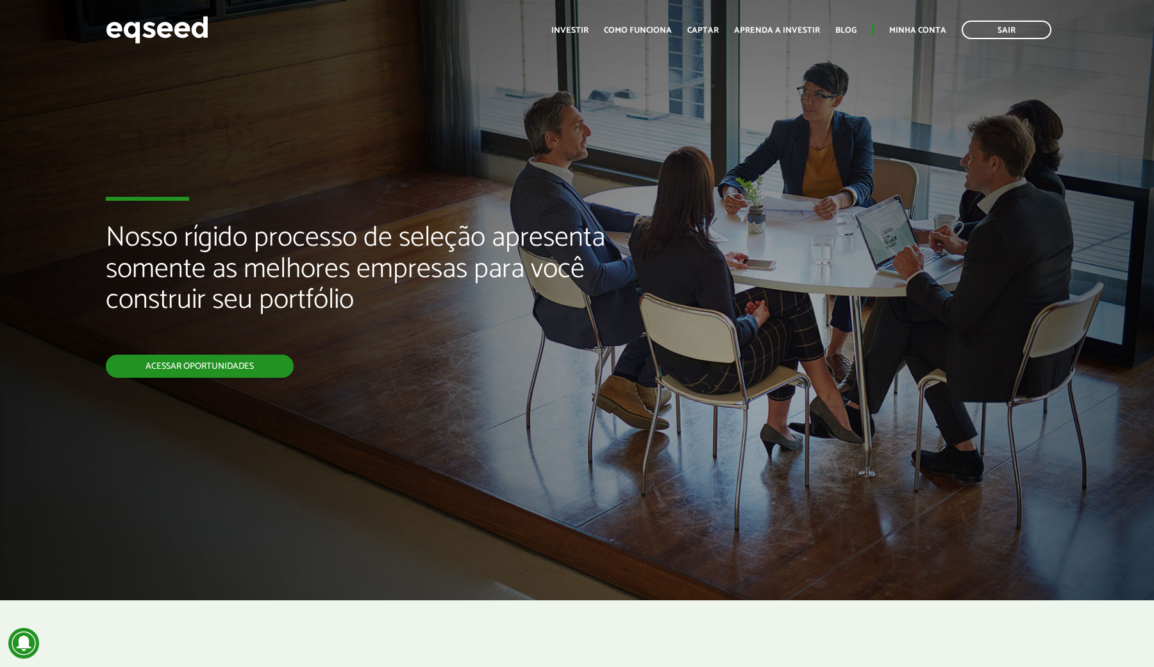
click at [190, 372] on link "Acessar oportunidades" at bounding box center [200, 365] width 188 height 23
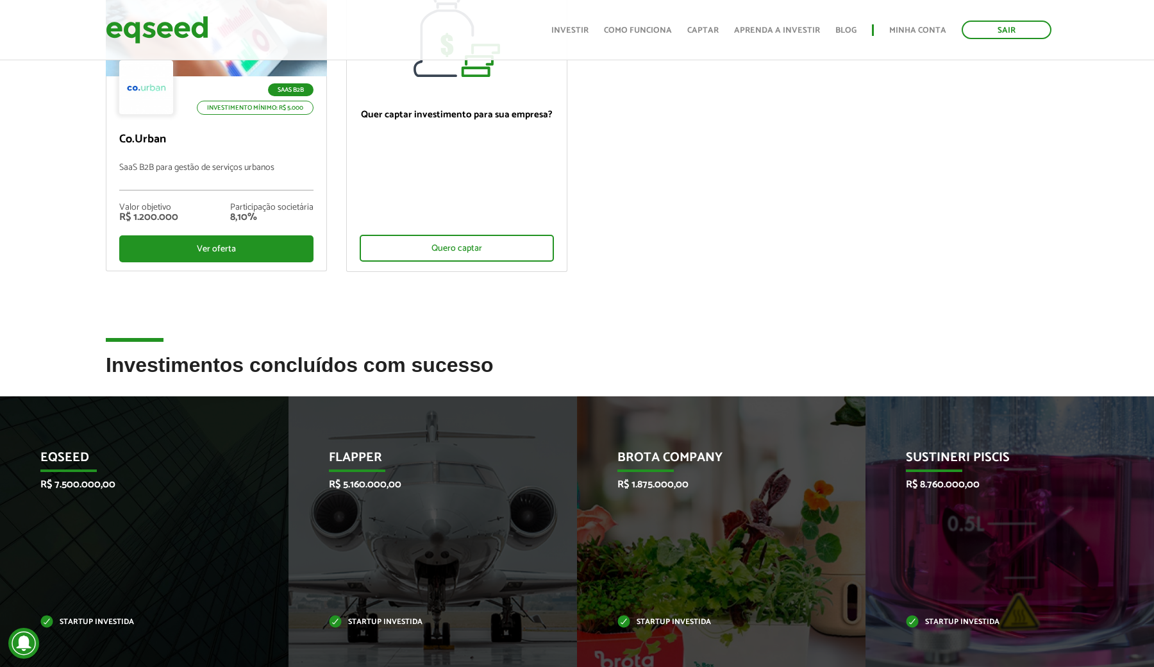
scroll to position [264, 0]
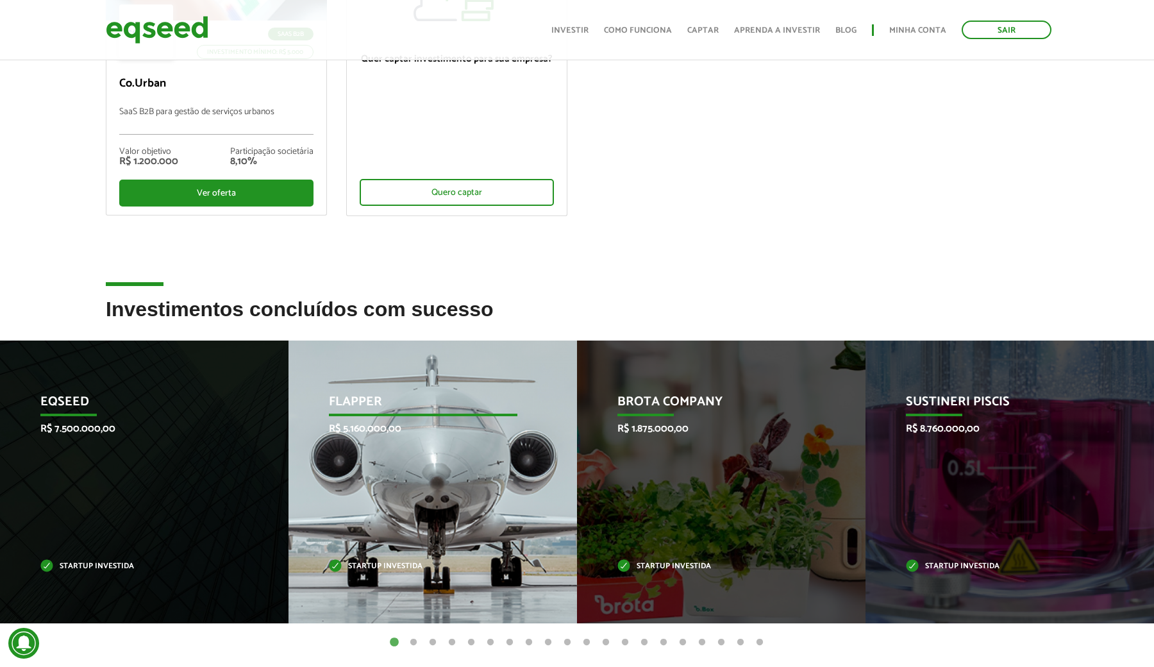
click at [402, 438] on div "Flapper R$ 5.160.000,00 Startup investida" at bounding box center [422, 481] width 269 height 283
click at [365, 395] on p "Flapper" at bounding box center [423, 405] width 188 height 22
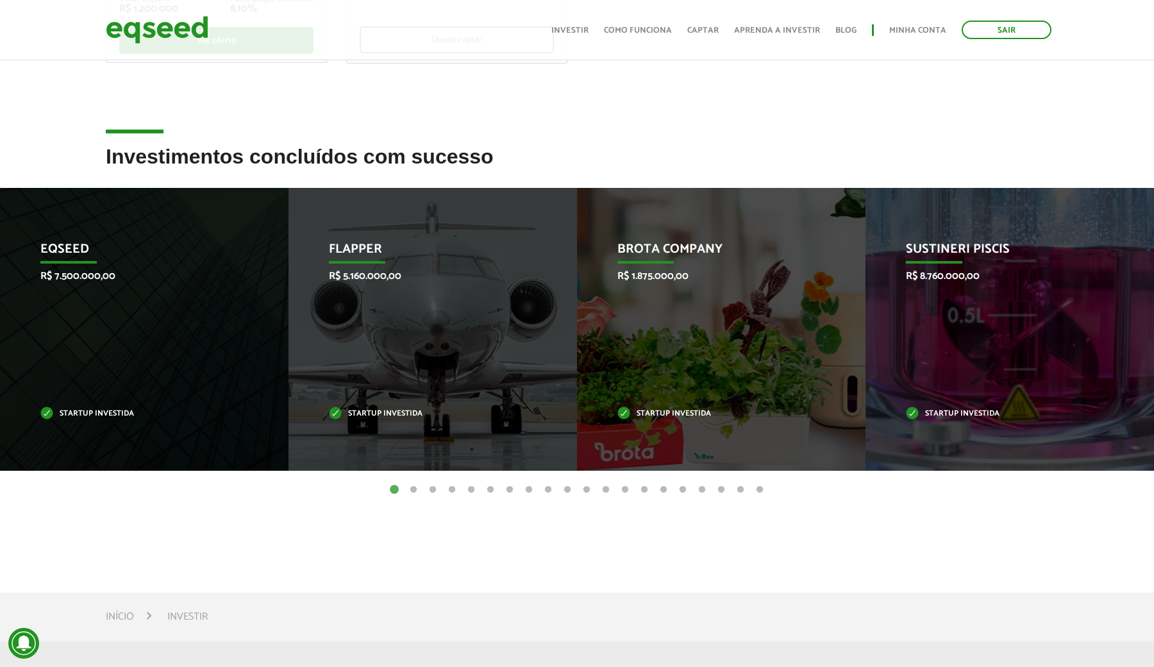
scroll to position [415, 0]
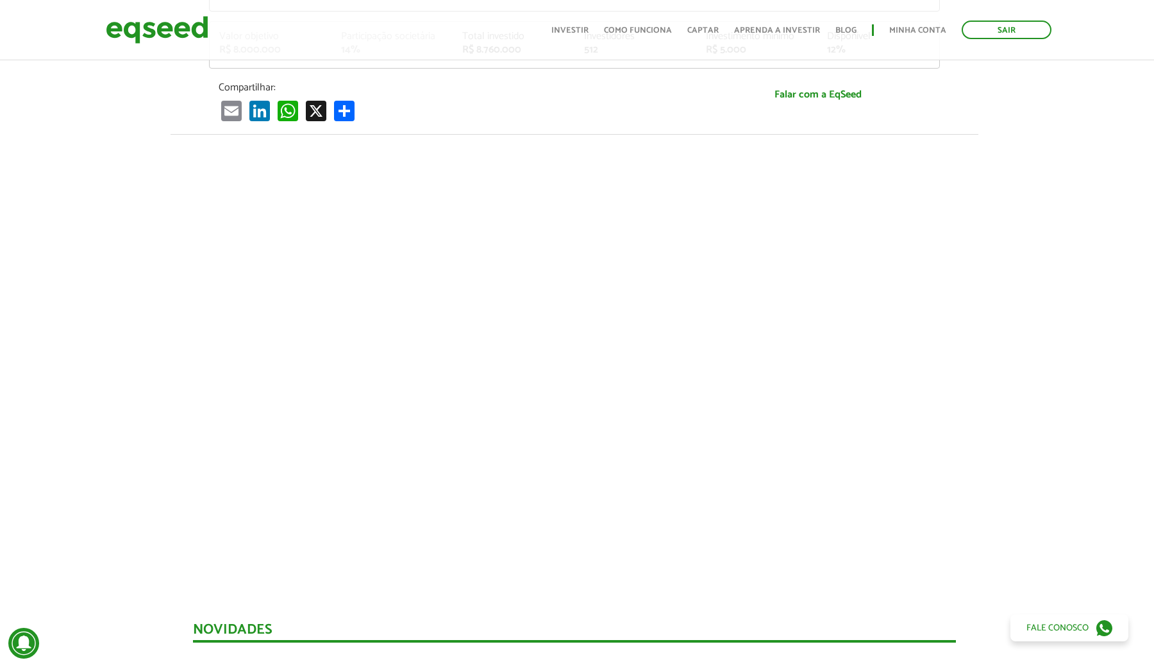
scroll to position [410, 3]
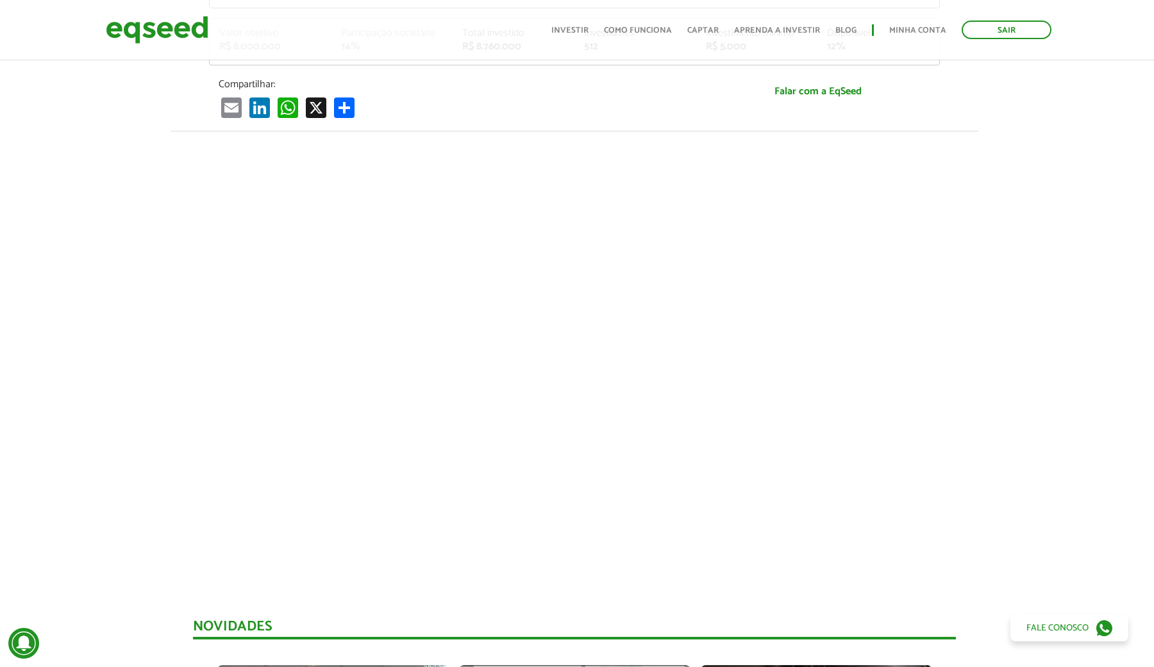
click at [178, 496] on div at bounding box center [574, 349] width 1154 height 437
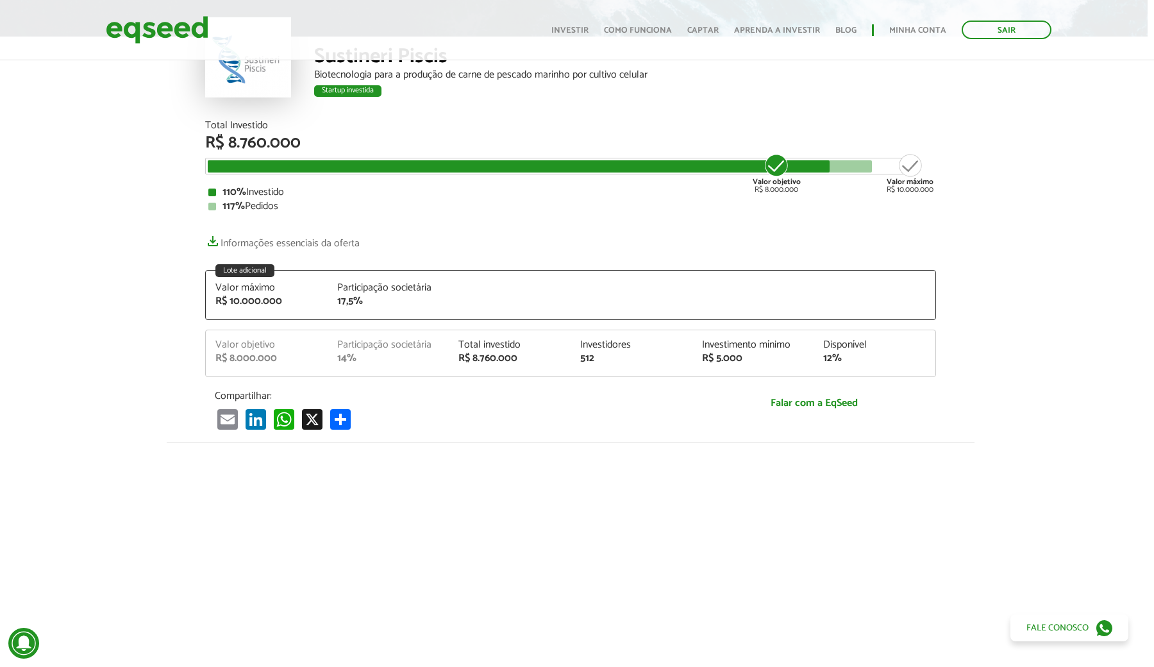
scroll to position [443, 6]
